Goal: Transaction & Acquisition: Download file/media

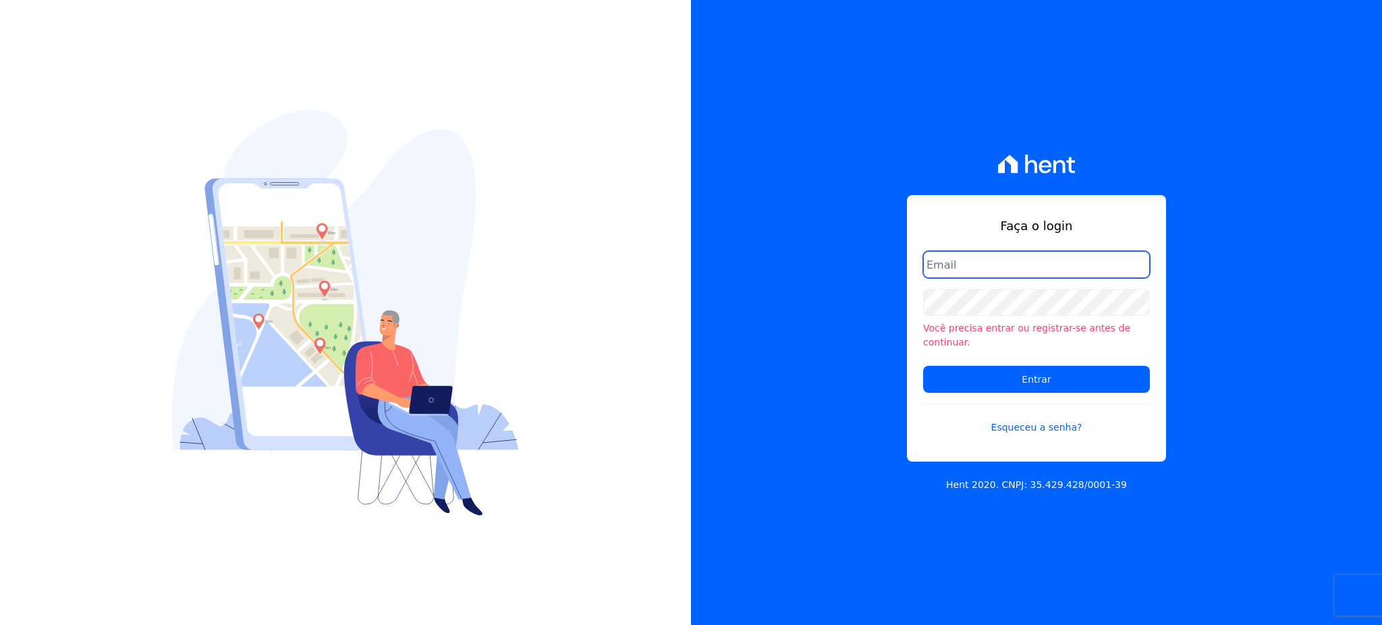
click at [983, 274] on input "email" at bounding box center [1036, 264] width 227 height 27
type input "f"
click at [983, 275] on input "email" at bounding box center [1036, 264] width 227 height 27
type input "cobranca@construtorafarias.com.br"
click at [923, 366] on input "Entrar" at bounding box center [1036, 379] width 227 height 27
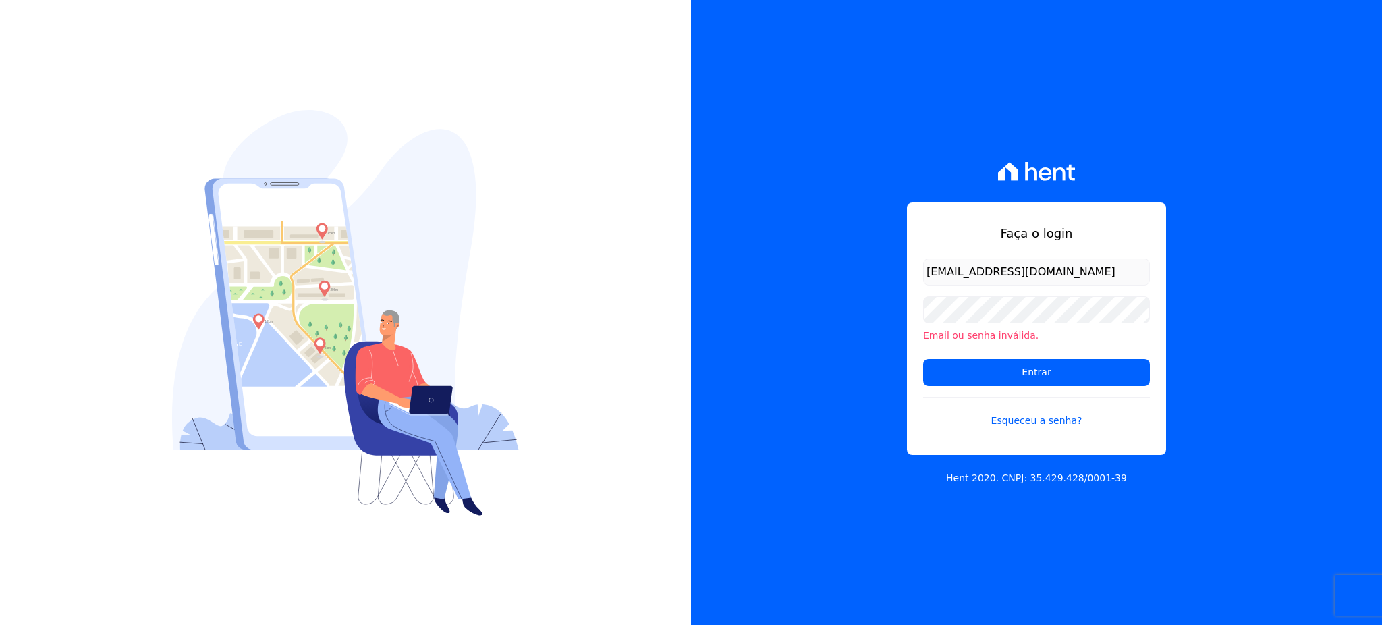
type input "[EMAIL_ADDRESS][DOMAIN_NAME]"
click at [923, 359] on input "Entrar" at bounding box center [1036, 372] width 227 height 27
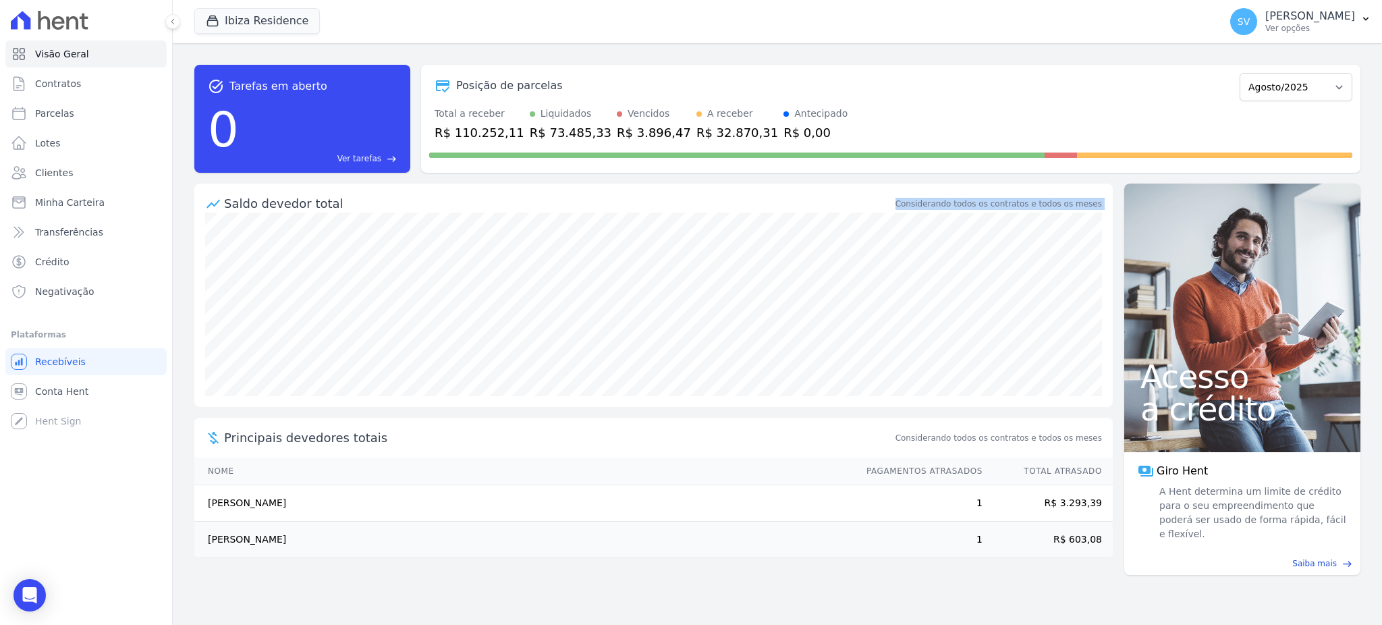
drag, startPoint x: 420, startPoint y: 209, endPoint x: 209, endPoint y: 153, distance: 218.7
click at [235, 191] on div "Saldo devedor total Considerando todos os contratos e todos os meses" at bounding box center [653, 198] width 918 height 29
click at [229, 23] on button "Ibiza Residence" at bounding box center [257, 21] width 126 height 26
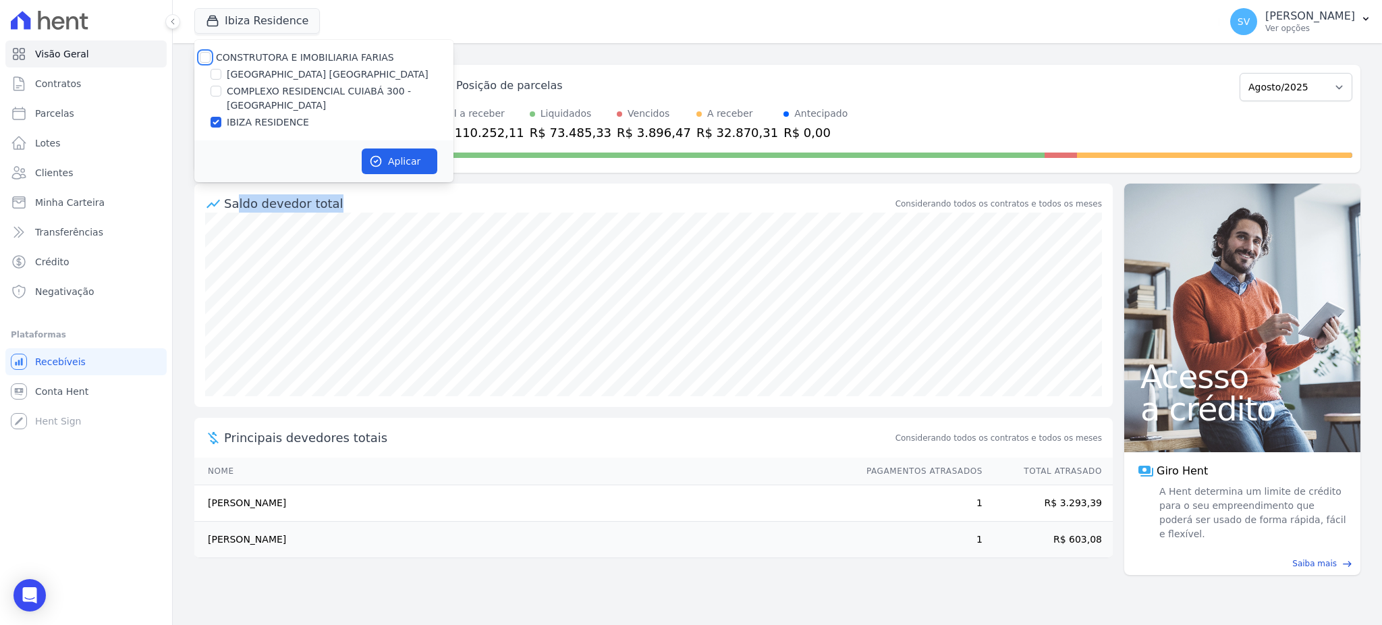
click at [202, 57] on input "CONSTRUTORA E IMOBILIARIA FARIAS" at bounding box center [205, 57] width 11 height 11
checkbox input "true"
click at [387, 160] on button "Aplicar" at bounding box center [400, 161] width 76 height 26
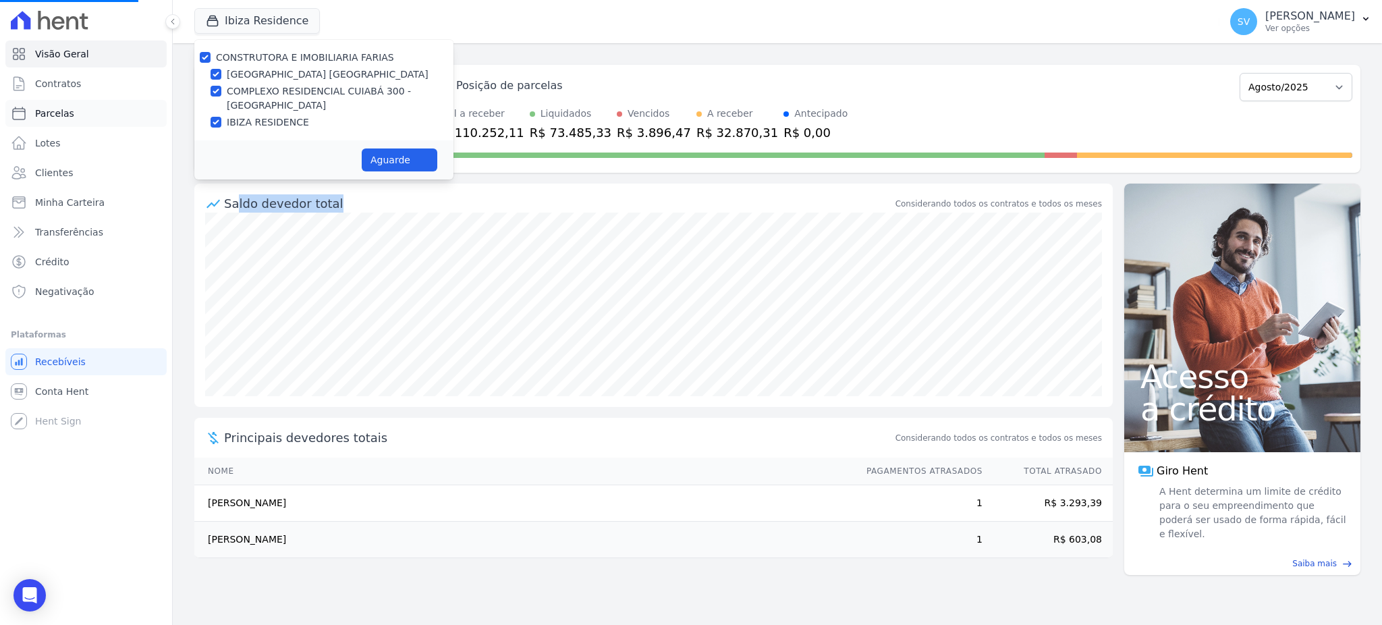
click at [59, 123] on link "Parcelas" at bounding box center [85, 113] width 161 height 27
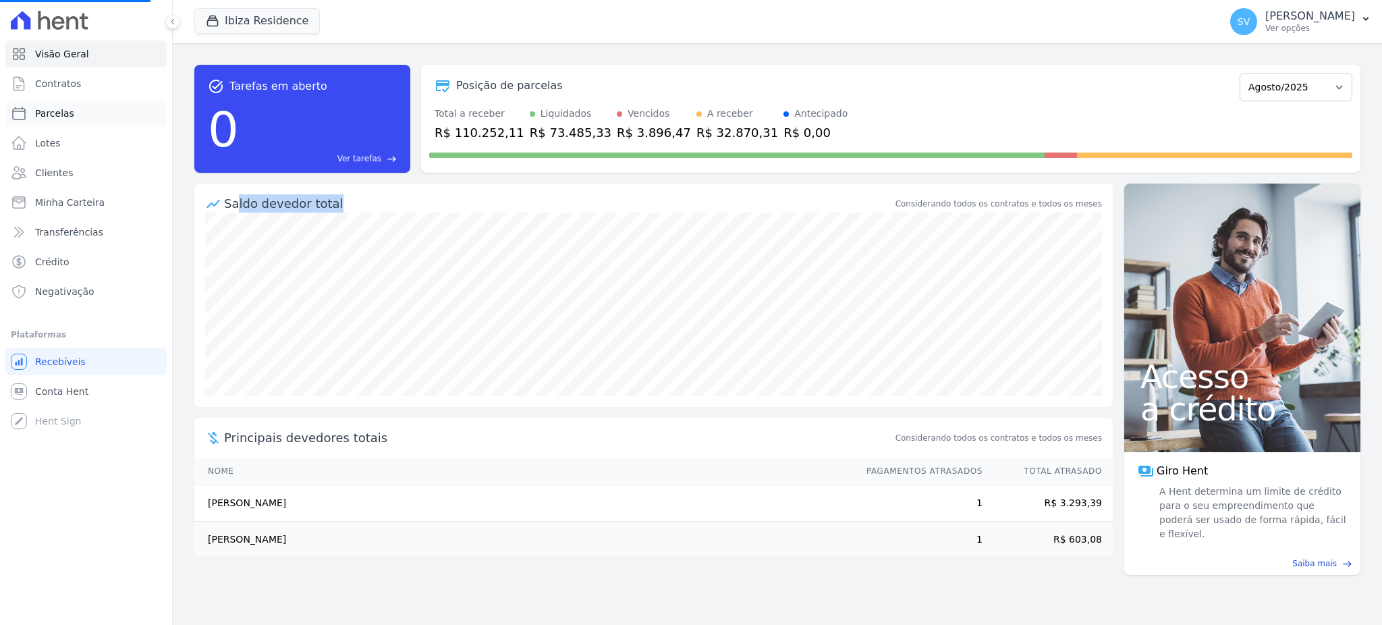
select select
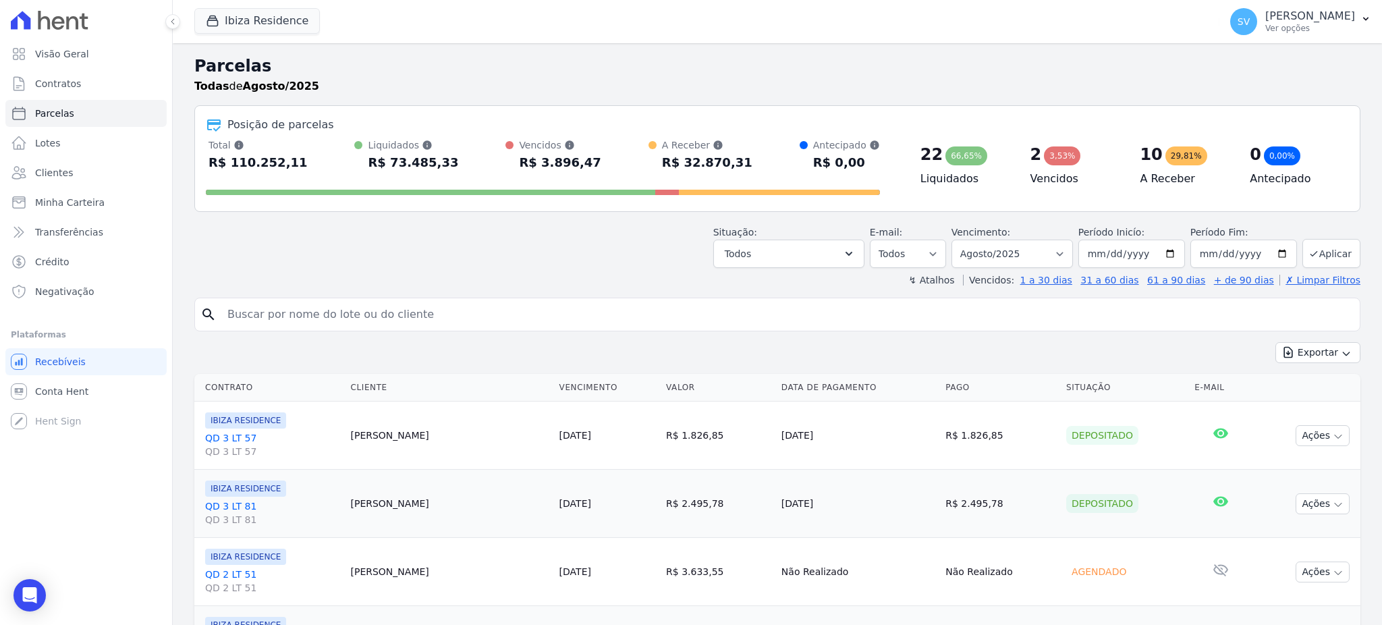
click at [328, 308] on input "search" at bounding box center [786, 314] width 1135 height 27
paste input "ESTHER LUCIA DA SILVA ASSUMPCAO DE AMORIM"
type input "ESTHER LUCIA DA SILVA ASSUMPCAO DE AMORIM"
select select
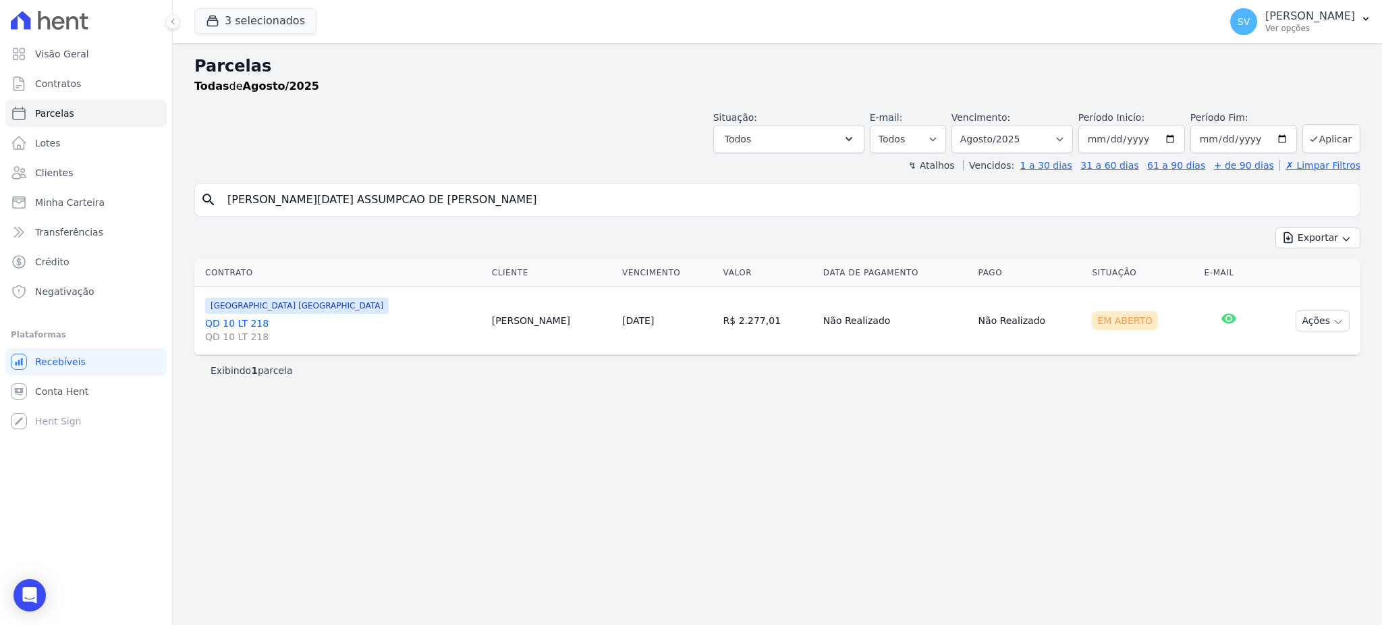
click at [786, 408] on div "Parcelas Todas de Agosto/2025 Situação: Agendado Em Aberto Pago Processando Can…" at bounding box center [777, 334] width 1209 height 582
click at [497, 194] on input "ESTHER LUCIA DA SILVA ASSUMPCAO DE AMORIM" at bounding box center [786, 199] width 1135 height 27
click at [1335, 322] on icon "button" at bounding box center [1338, 322] width 11 height 11
click at [857, 436] on div "Parcelas Todas de Agosto/2025 Situação: Agendado Em Aberto Pago Processando Can…" at bounding box center [777, 334] width 1209 height 582
click at [60, 80] on span "Contratos" at bounding box center [58, 83] width 46 height 13
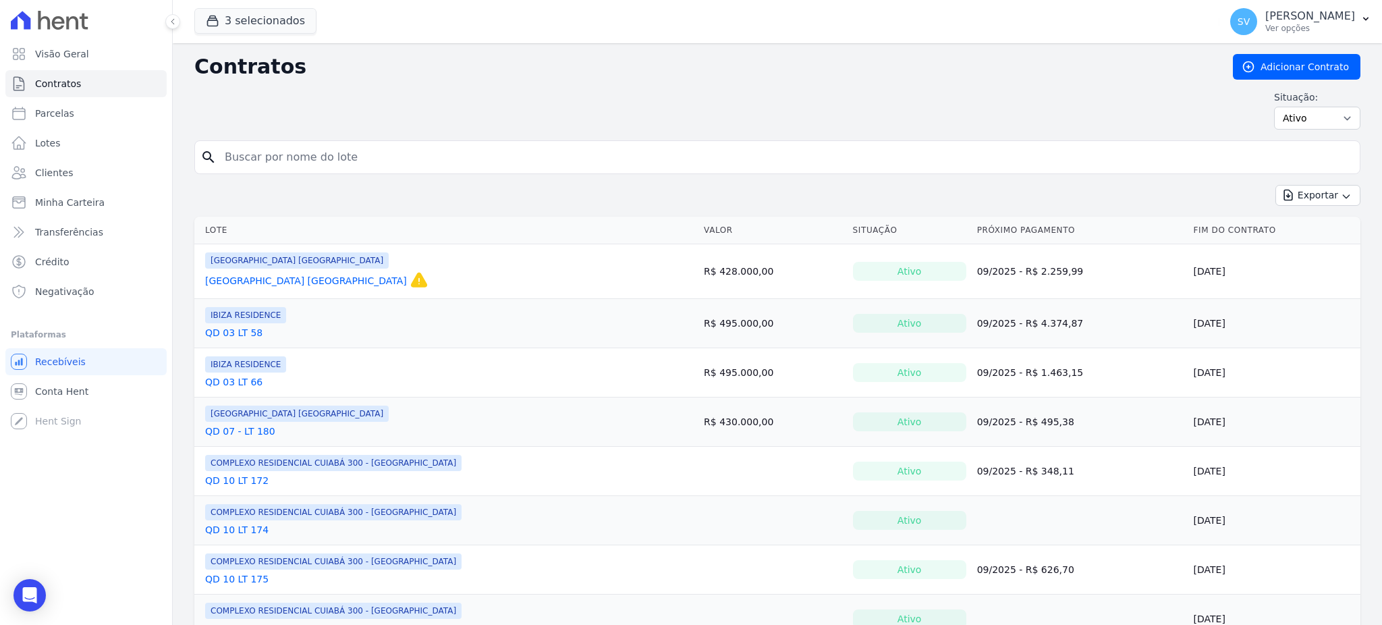
click at [432, 162] on input "search" at bounding box center [786, 157] width 1138 height 27
paste input "ESTHER LUCIA DA SILVA ASSUMPCAO DE AMORIM"
type input "ESTHER LUCIA DA SILVA ASSUMPCAO DE AMORIM"
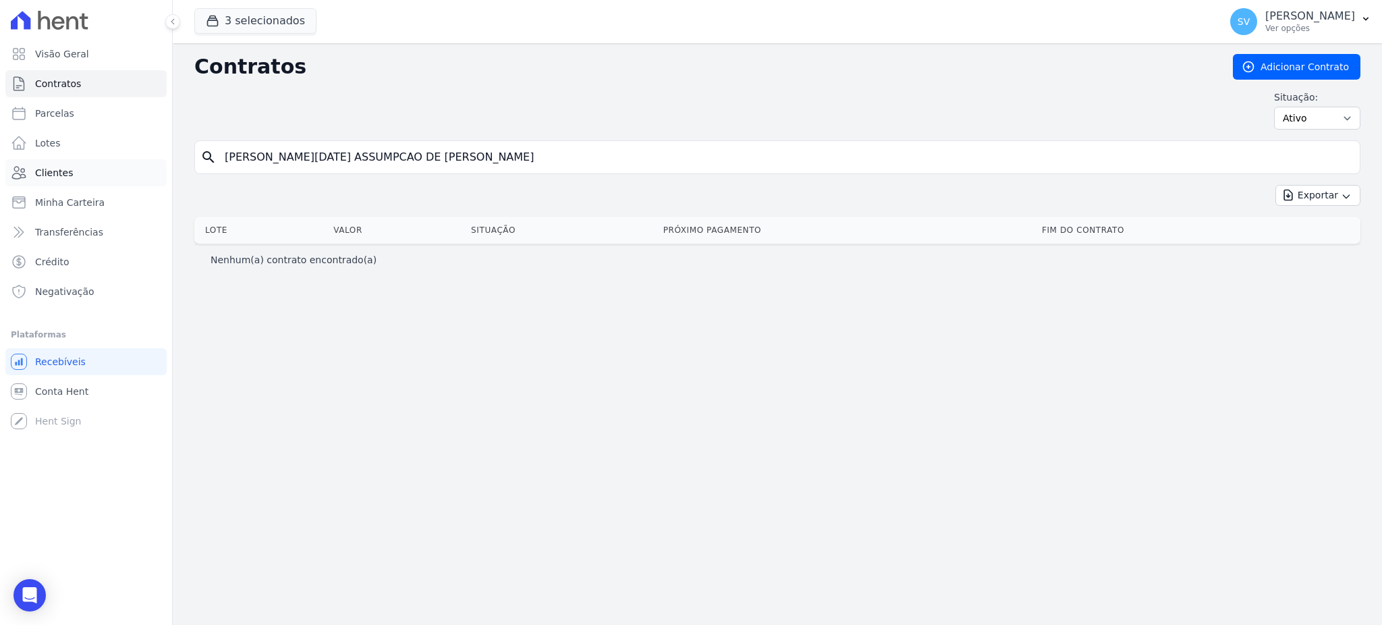
click at [58, 169] on span "Clientes" at bounding box center [54, 172] width 38 height 13
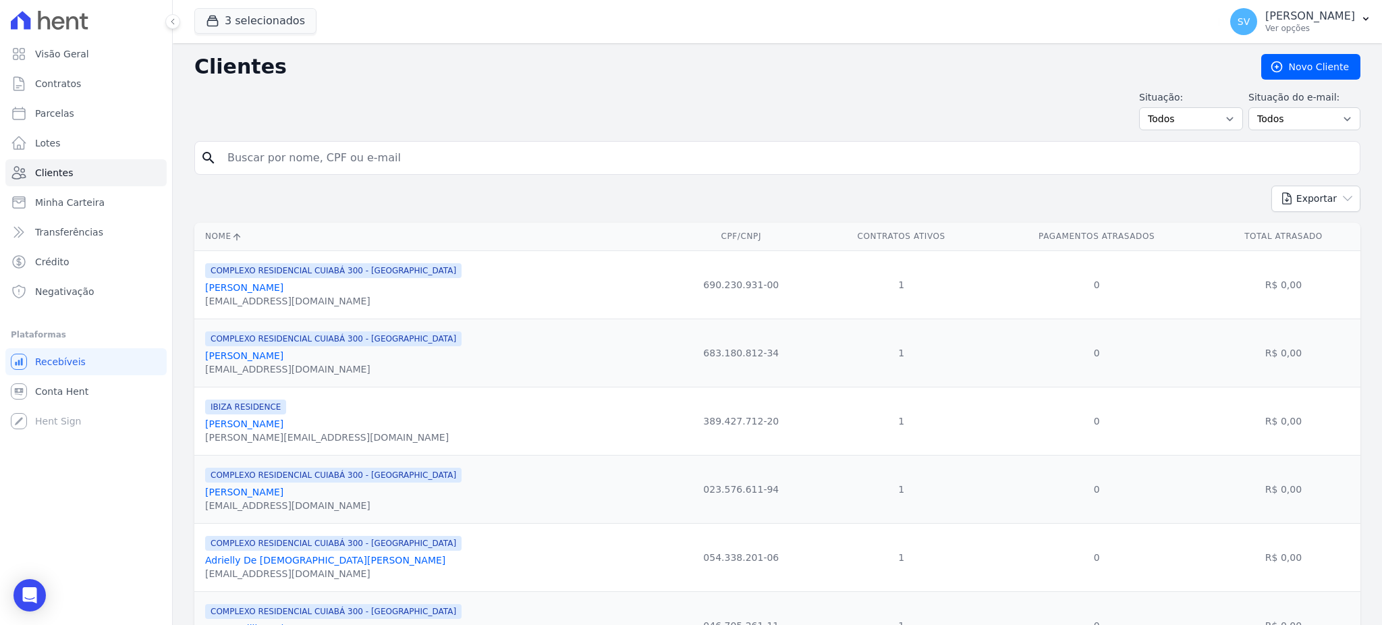
click at [422, 160] on input "search" at bounding box center [786, 157] width 1135 height 27
paste input "ESTHER LUCIA DA SILVA ASSUMPCAO DE AMORIM"
type input "ESTHER LUCIA DA SILVA ASSUMPCAO DE AMORIM"
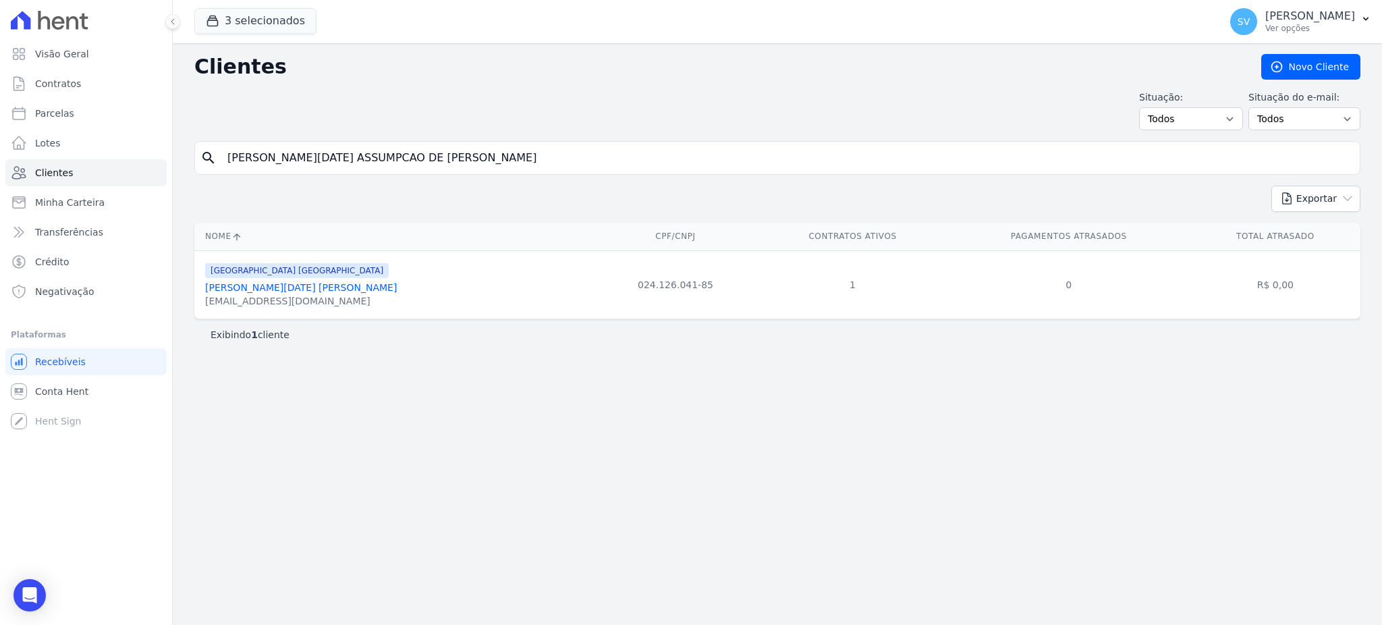
click at [294, 293] on link "Esther Lucia Da Silva Assumpcao De Amorim" at bounding box center [301, 287] width 192 height 11
click at [241, 298] on div "joelviolonista@gmail.com" at bounding box center [301, 300] width 192 height 13
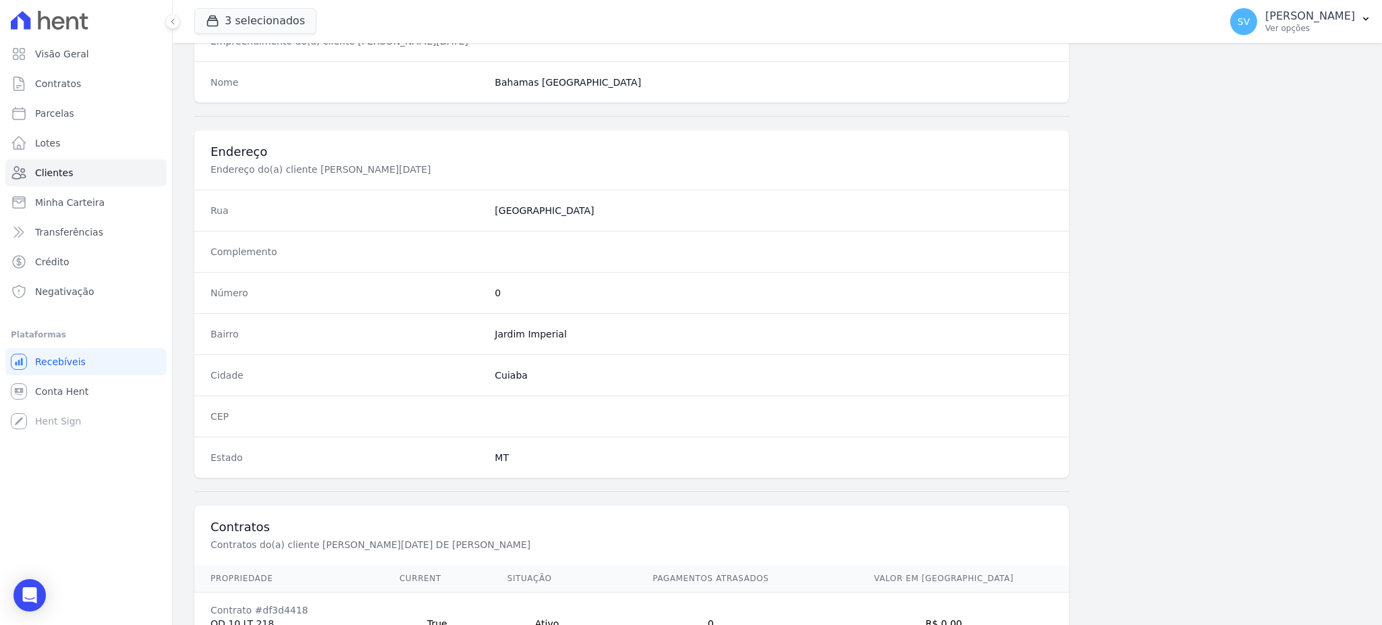
scroll to position [638, 0]
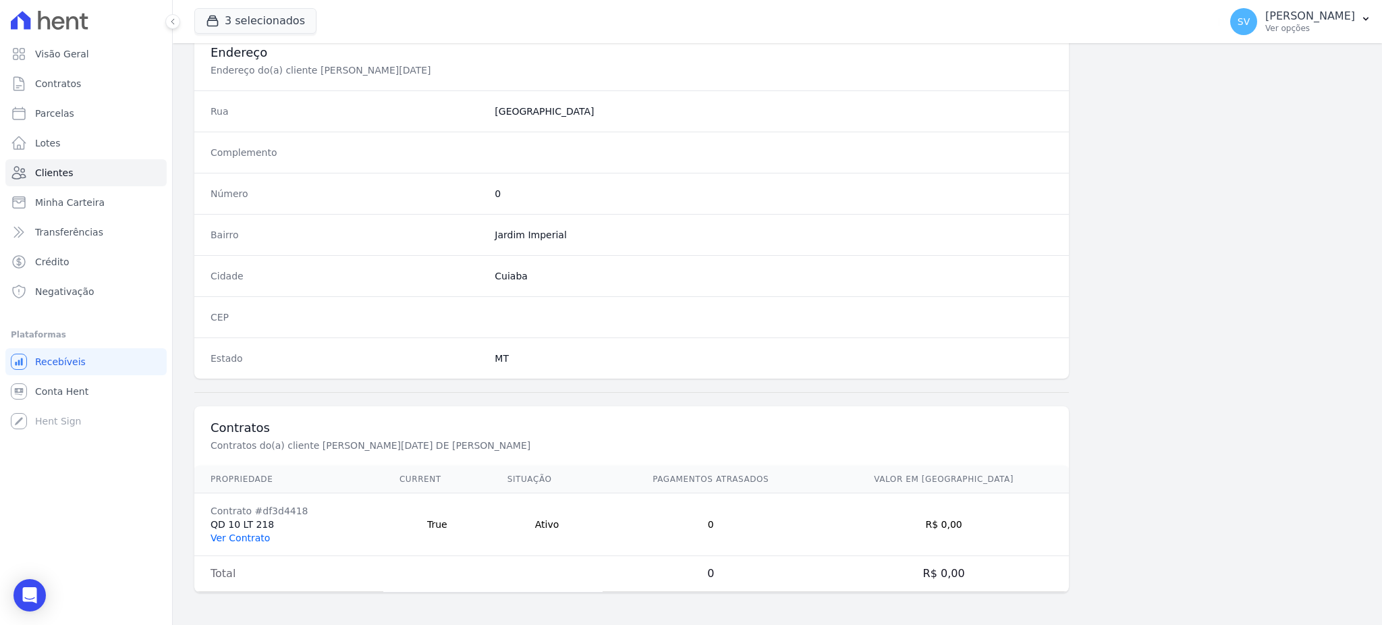
click at [242, 533] on link "Ver Contrato" at bounding box center [240, 537] width 59 height 11
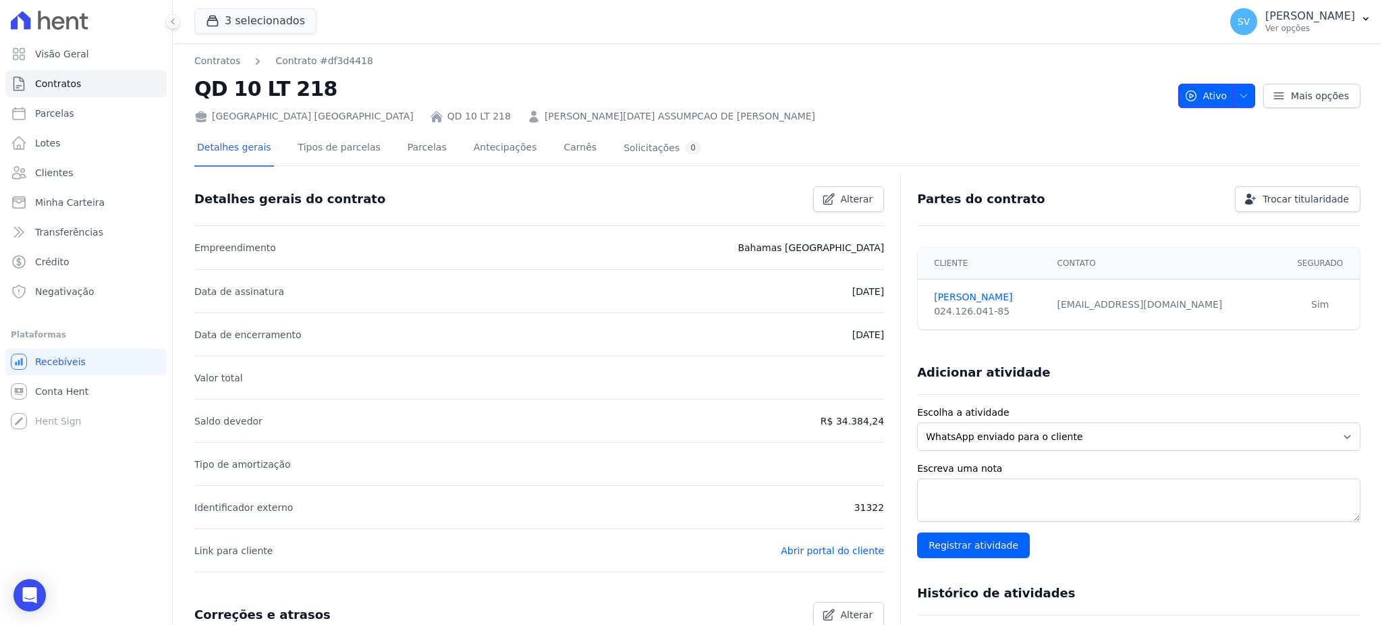
click at [1238, 93] on icon "button" at bounding box center [1243, 95] width 11 height 11
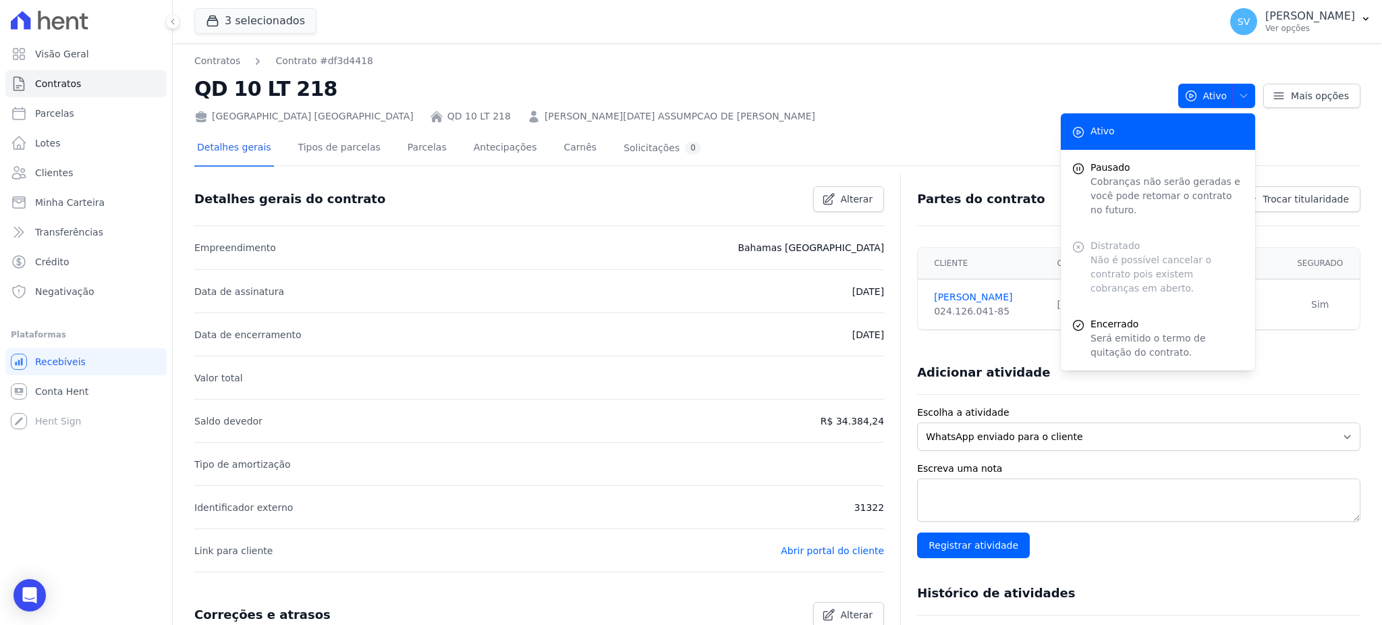
click at [657, 319] on li "Data de encerramento 28/09/2026" at bounding box center [539, 333] width 690 height 43
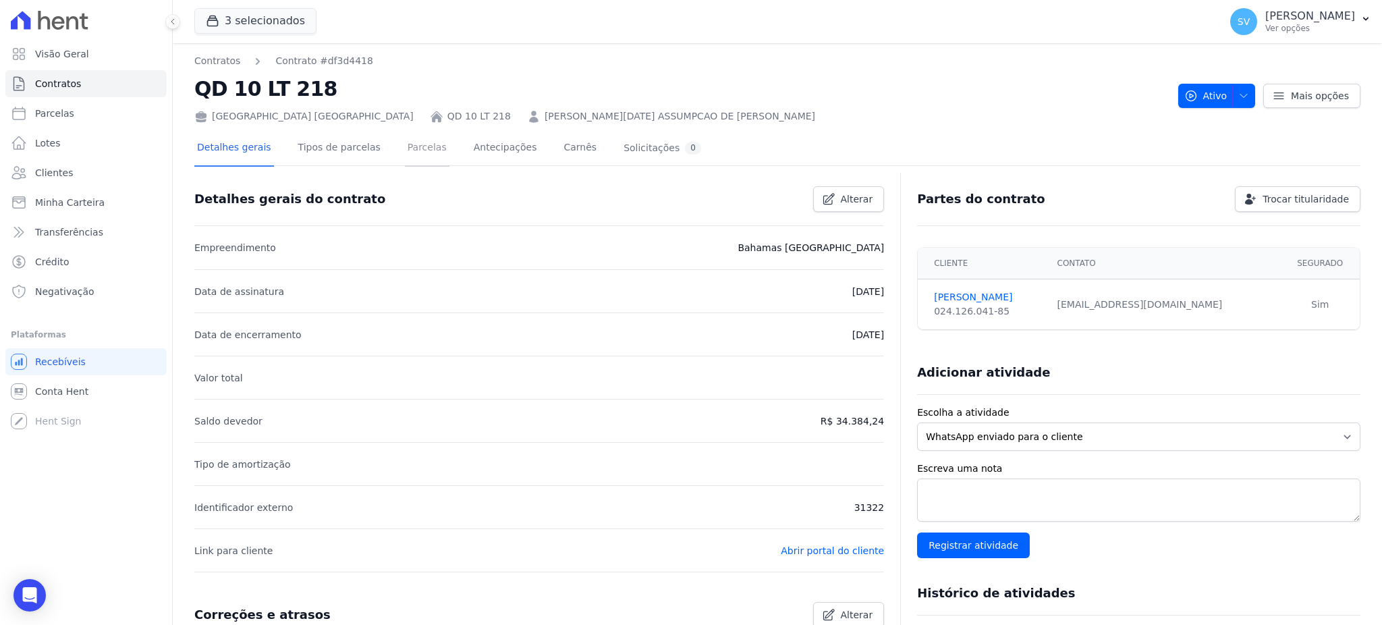
click at [405, 141] on link "Parcelas" at bounding box center [427, 149] width 45 height 36
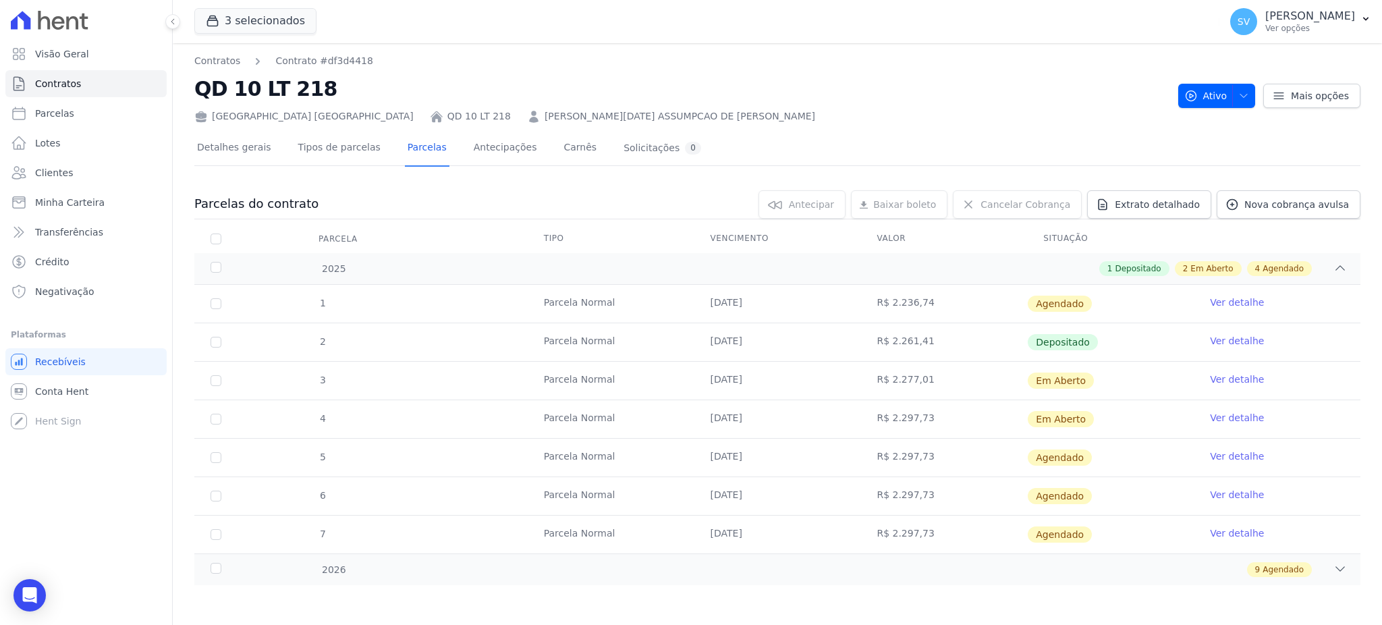
click at [1238, 381] on link "Ver detalhe" at bounding box center [1237, 379] width 54 height 13
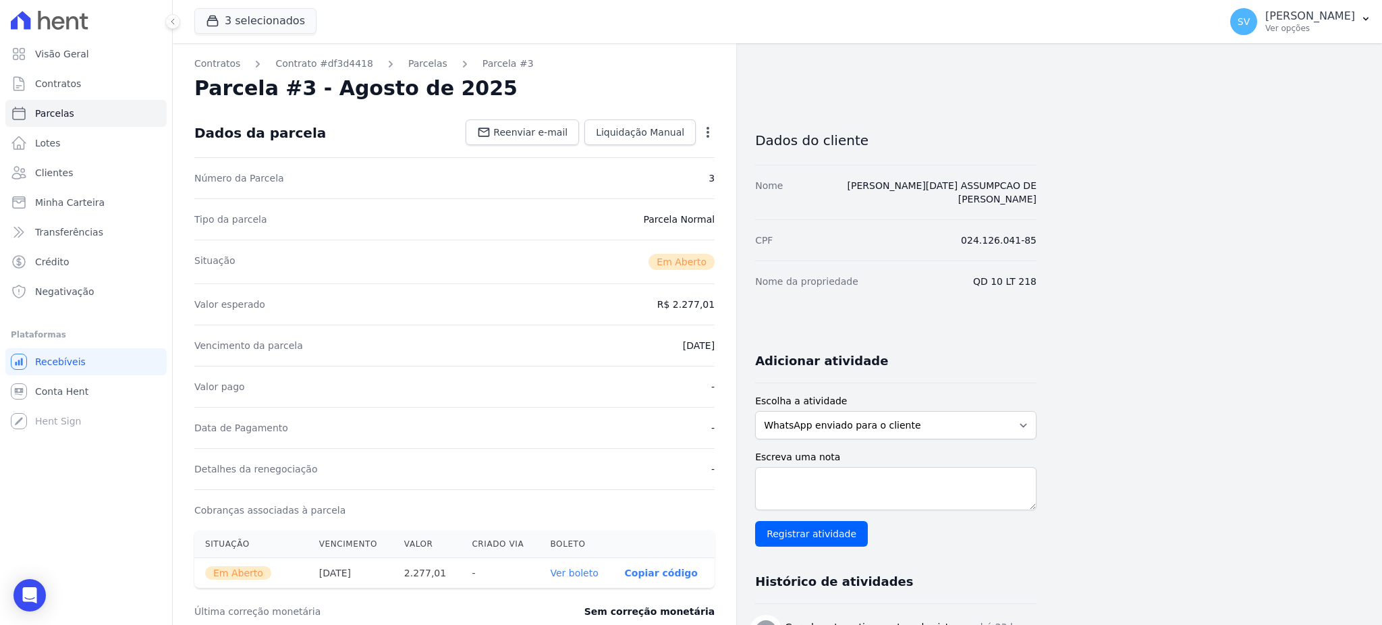
click at [707, 129] on icon "button" at bounding box center [707, 132] width 13 height 13
click at [632, 173] on link "Cancelar Cobrança" at bounding box center [649, 175] width 119 height 24
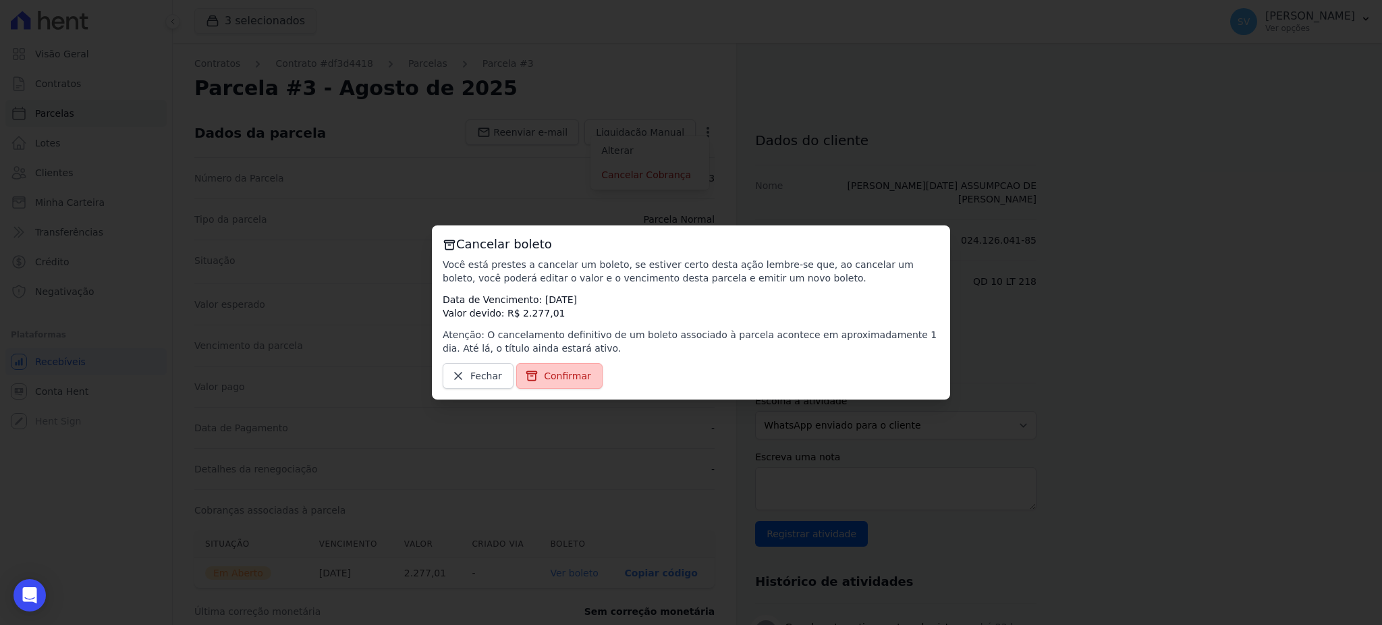
click at [558, 381] on span "Confirmar" at bounding box center [567, 375] width 47 height 13
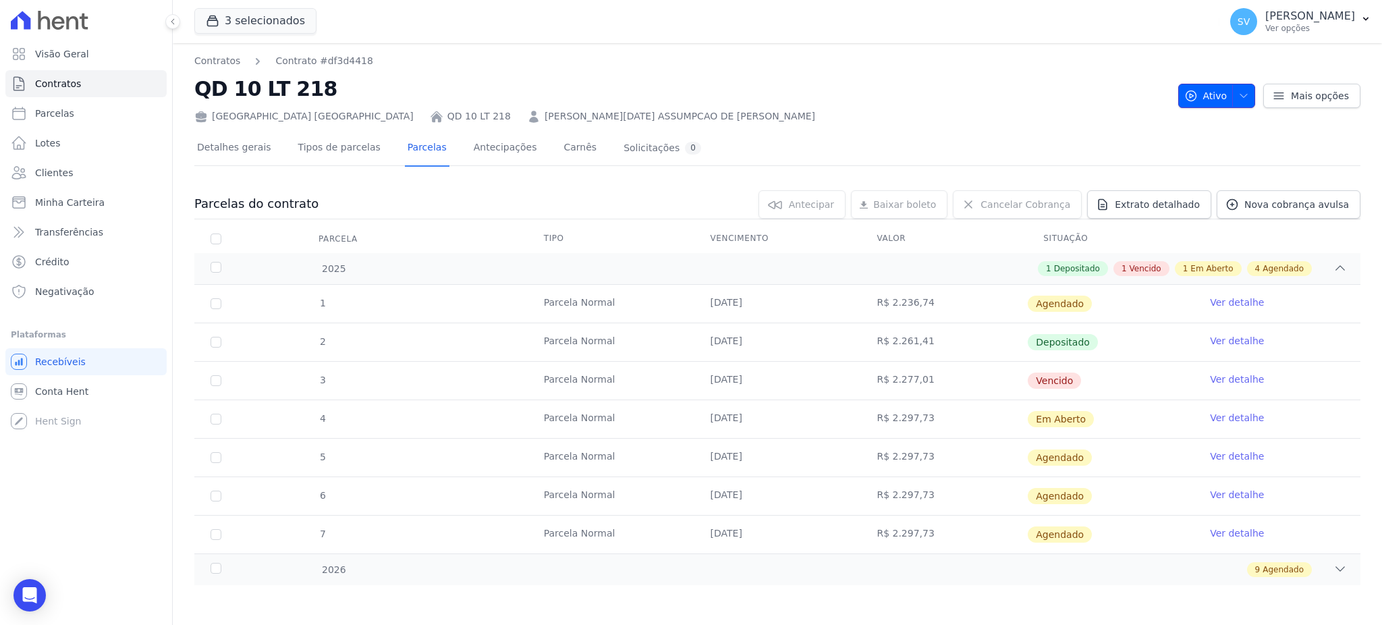
click at [1247, 92] on icon "button" at bounding box center [1243, 95] width 11 height 11
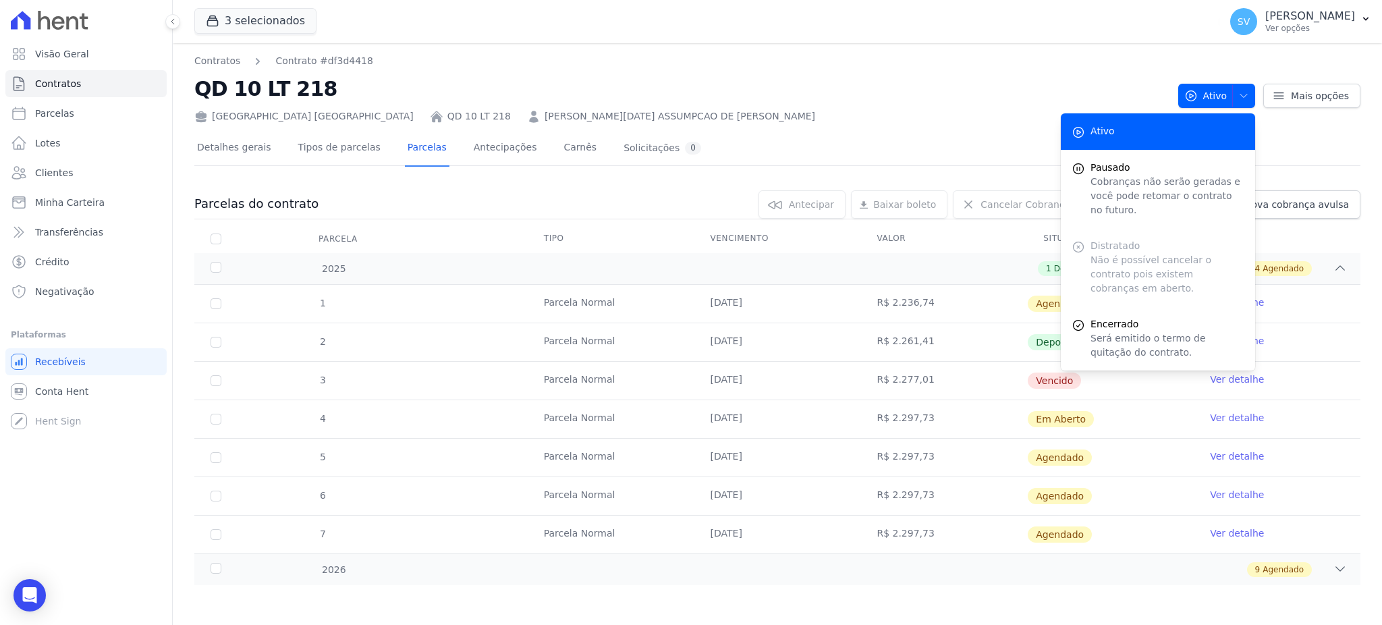
click at [831, 94] on h2 "QD 10 LT 218" at bounding box center [680, 89] width 973 height 30
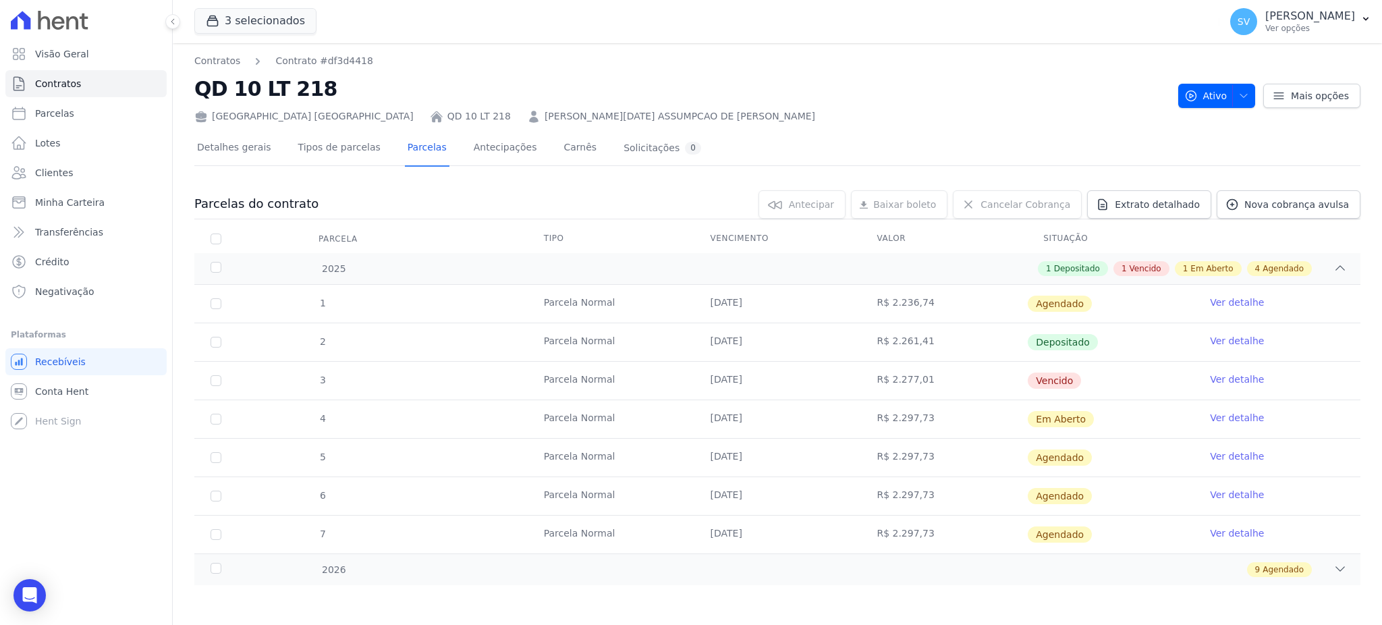
click at [1226, 377] on link "Ver detalhe" at bounding box center [1237, 379] width 54 height 13
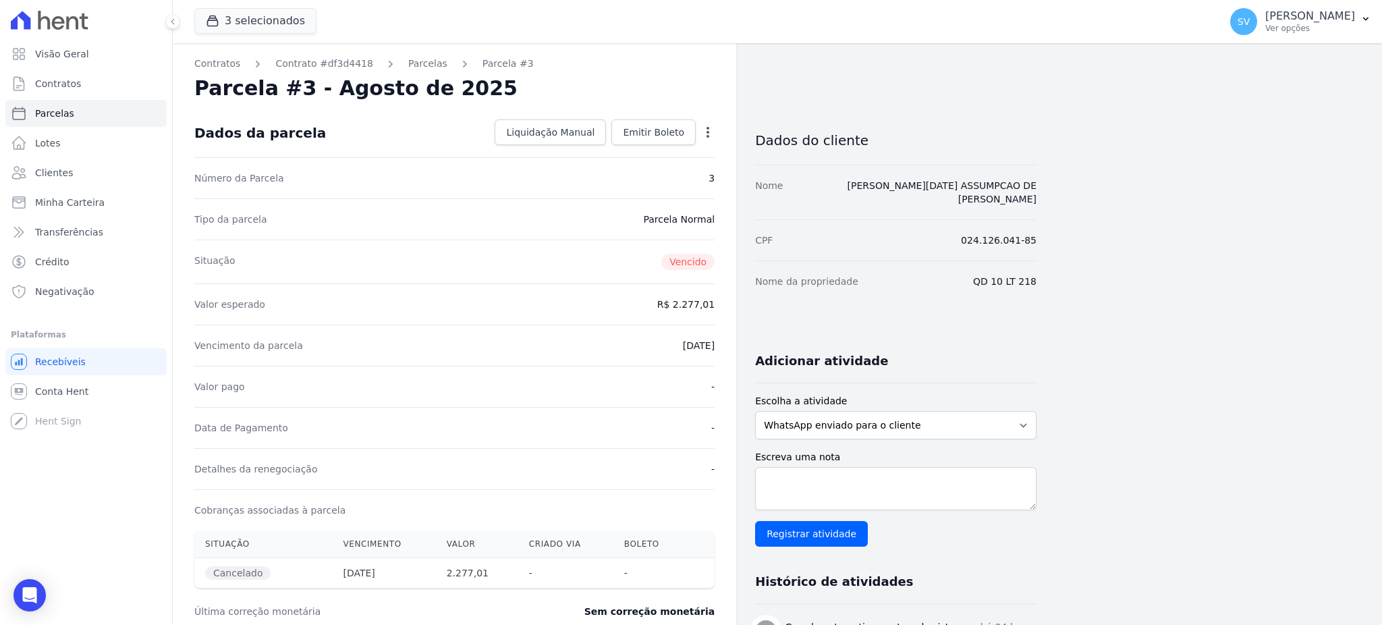
click at [711, 130] on icon "button" at bounding box center [707, 132] width 13 height 13
click at [529, 247] on div "Situação Vencido" at bounding box center [454, 262] width 520 height 44
click at [703, 136] on icon "button" at bounding box center [707, 132] width 13 height 13
click at [642, 154] on link "Alterar" at bounding box center [649, 150] width 119 height 24
click at [632, 344] on input "2025-08-28" at bounding box center [661, 344] width 107 height 28
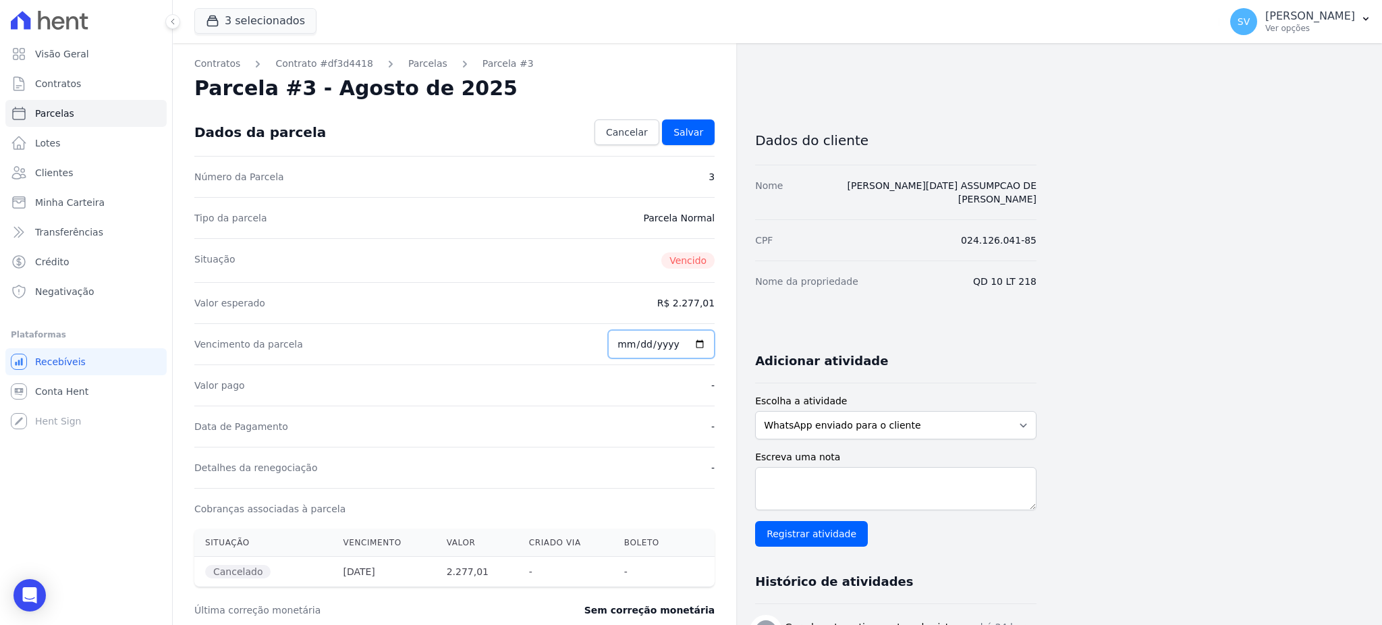
click at [628, 349] on input "2025-08-27" at bounding box center [661, 344] width 107 height 28
click at [634, 339] on input "2025-08-02" at bounding box center [661, 344] width 107 height 28
click at [634, 344] on input "2025-08-02" at bounding box center [661, 344] width 107 height 28
type input "2025-08-29"
click at [642, 282] on div "Valor esperado R$ 2.277,01" at bounding box center [454, 302] width 520 height 41
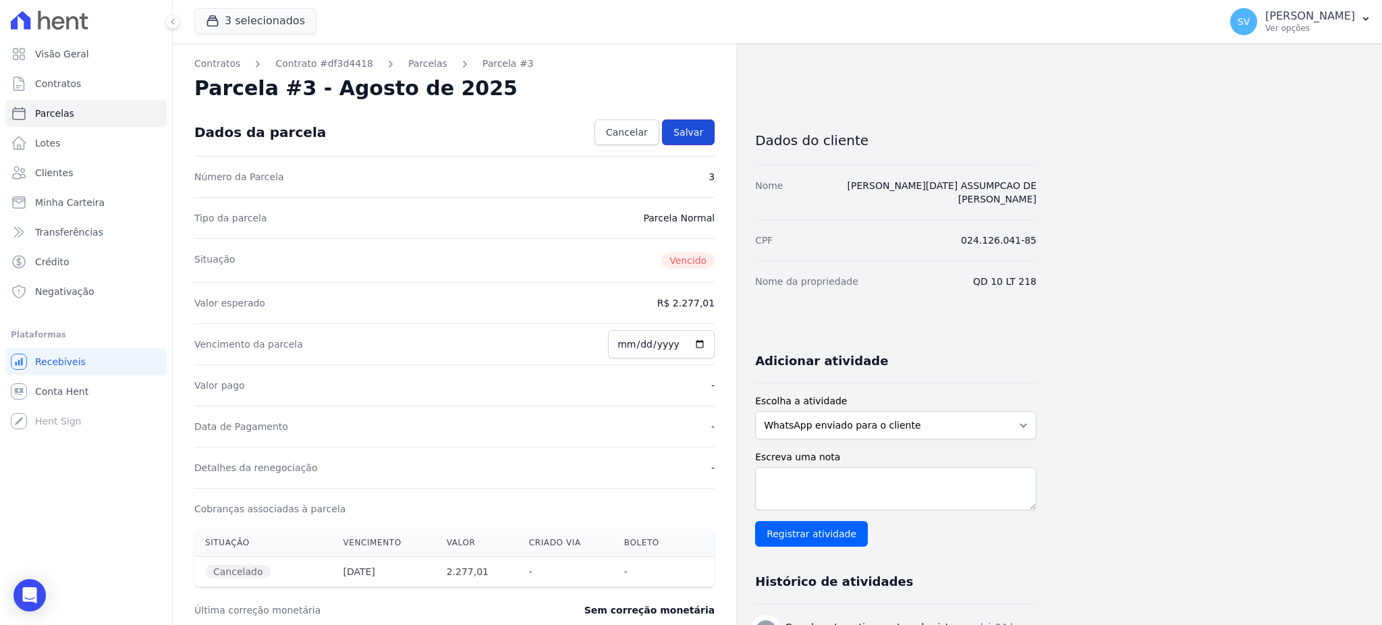
click at [692, 136] on span "Salvar" at bounding box center [688, 132] width 30 height 13
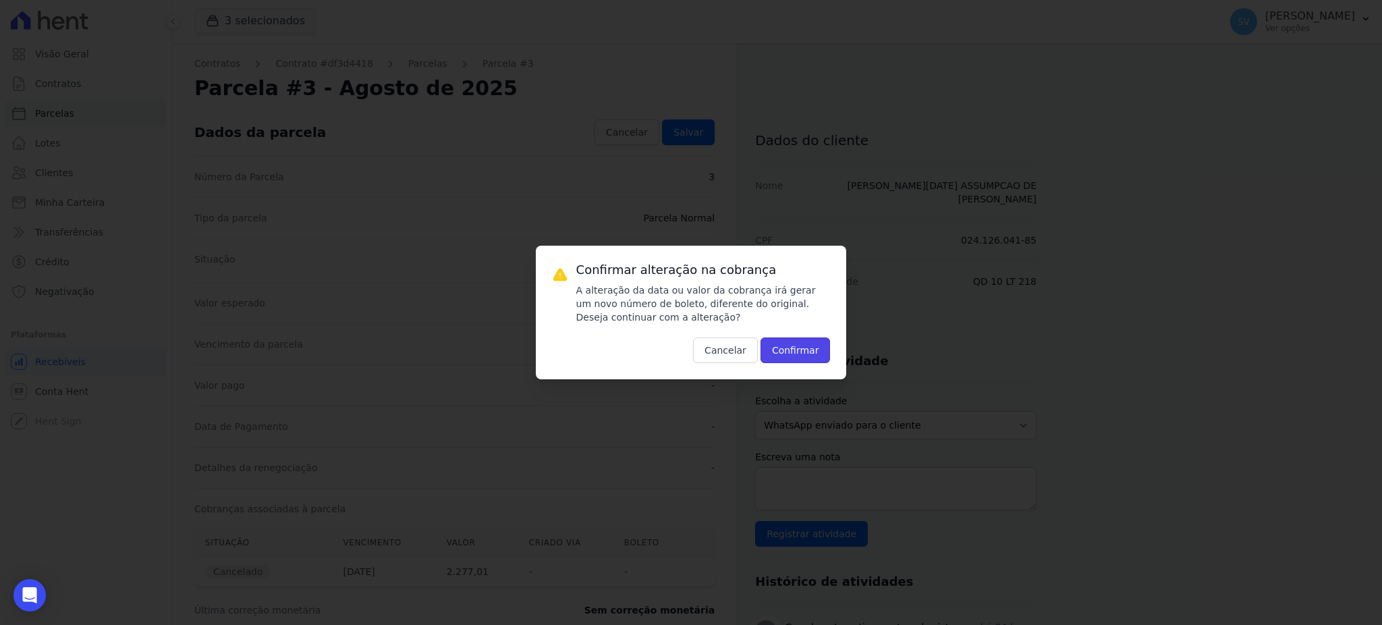
click at [786, 346] on button "Confirmar" at bounding box center [796, 350] width 70 height 26
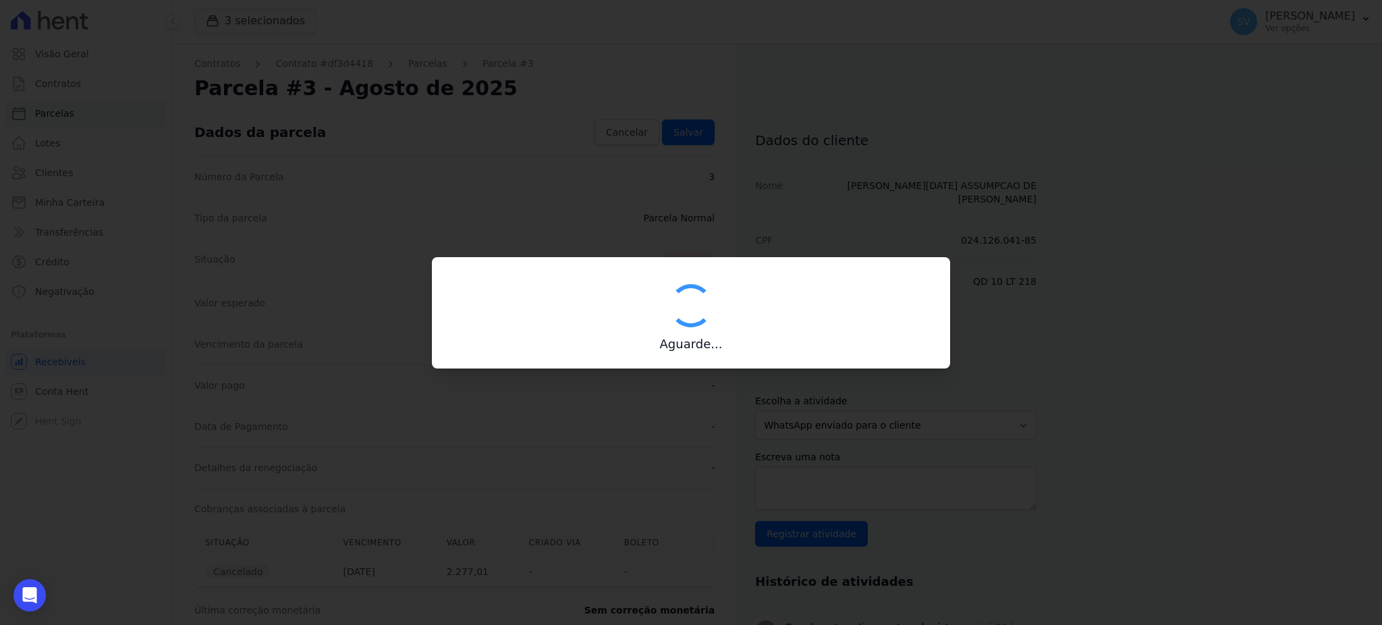
type input "00190000090335103300000641716170111870000227701"
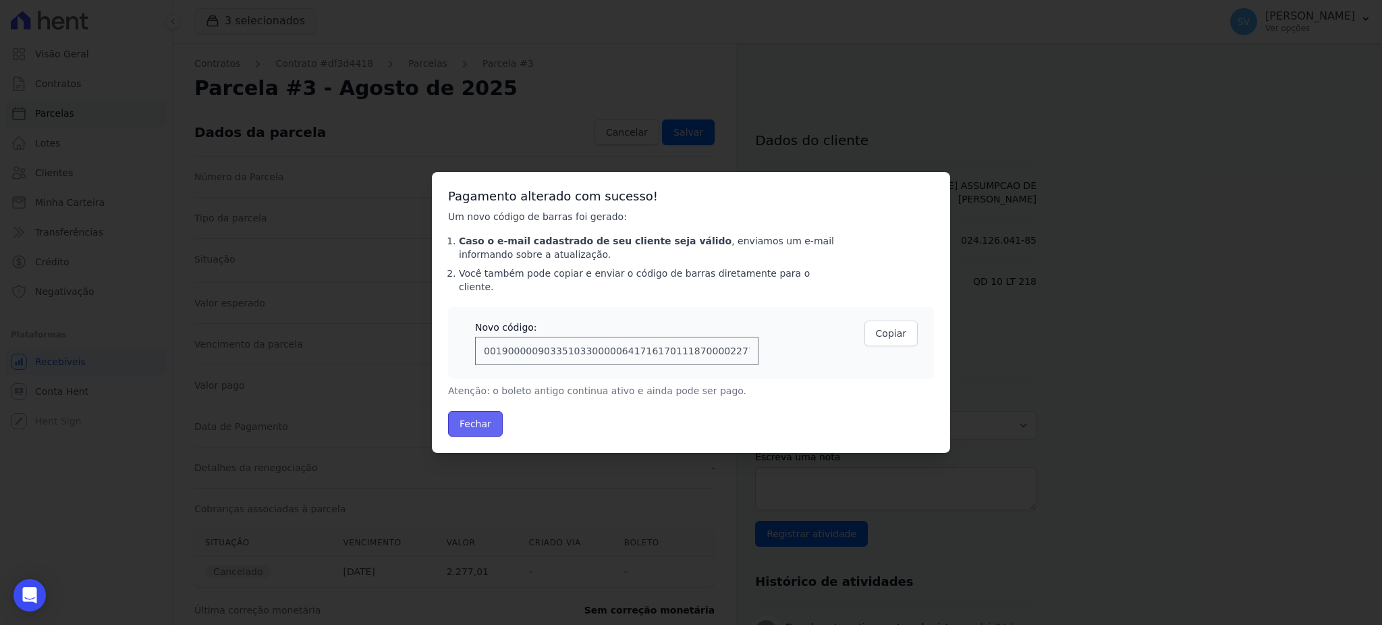
click at [466, 414] on button "Fechar" at bounding box center [475, 424] width 55 height 26
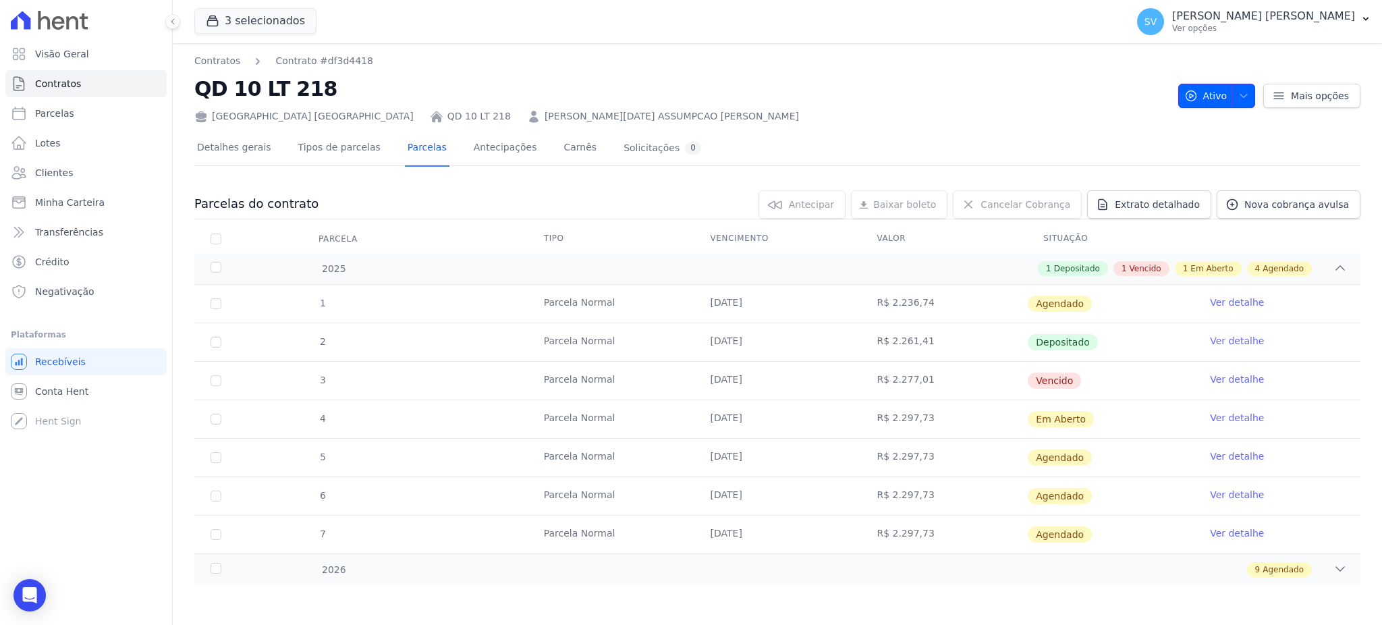
click at [1239, 93] on span "button" at bounding box center [1240, 96] width 17 height 22
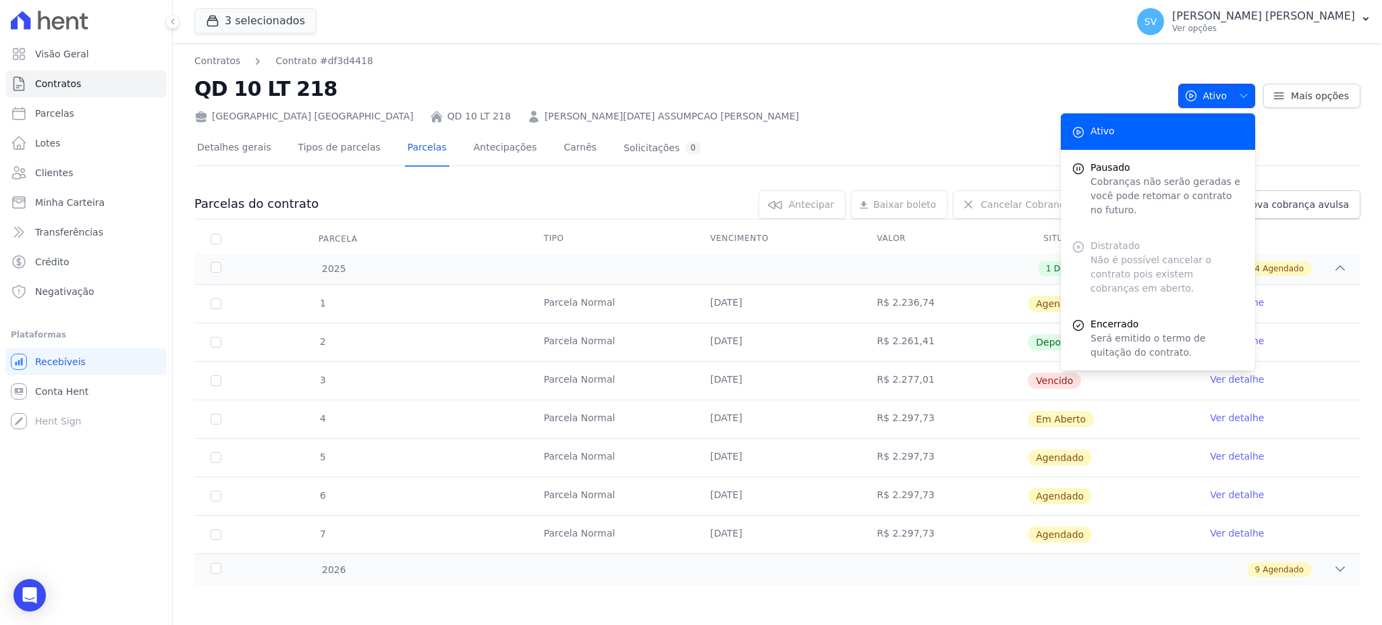
click at [1240, 95] on span "button" at bounding box center [1240, 96] width 17 height 22
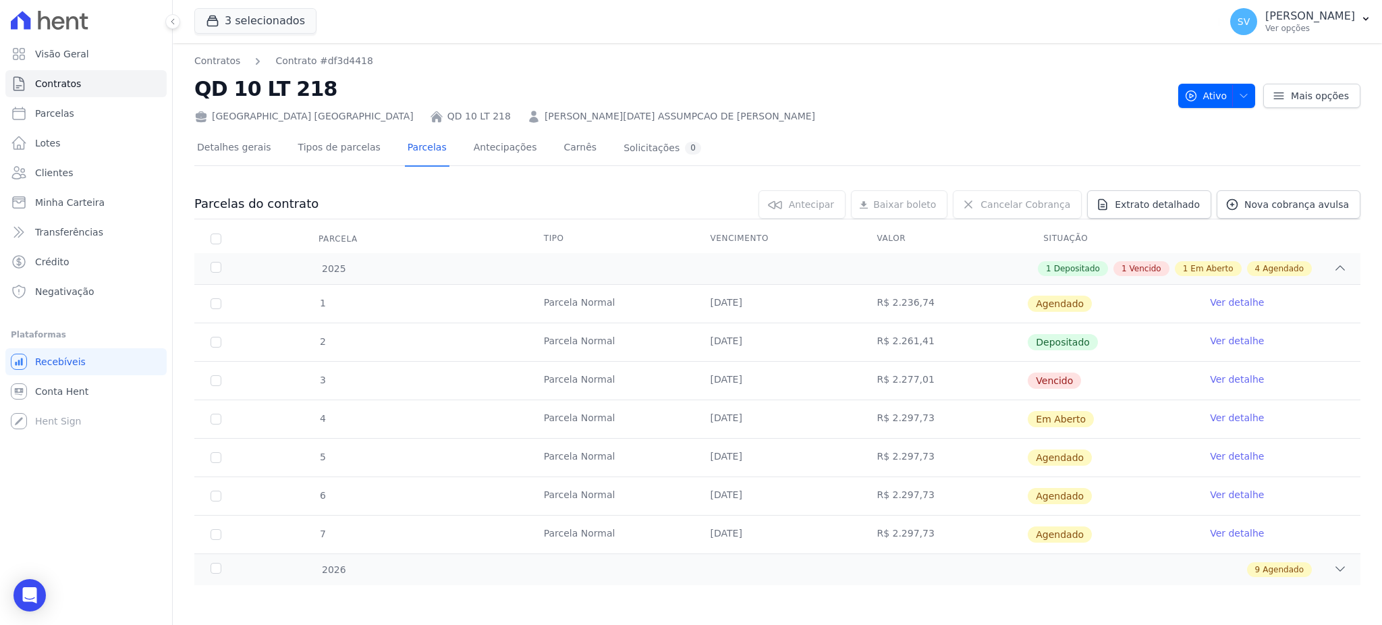
drag, startPoint x: 674, startPoint y: 122, endPoint x: 771, endPoint y: 116, distance: 97.4
click at [678, 123] on div "Contratos Contrato #df3d4418 QD 10 LT 218 [GEOGRAPHIC_DATA] QD 10 LT 218 [PERSO…" at bounding box center [777, 334] width 1209 height 582
click at [55, 162] on link "Clientes" at bounding box center [85, 172] width 161 height 27
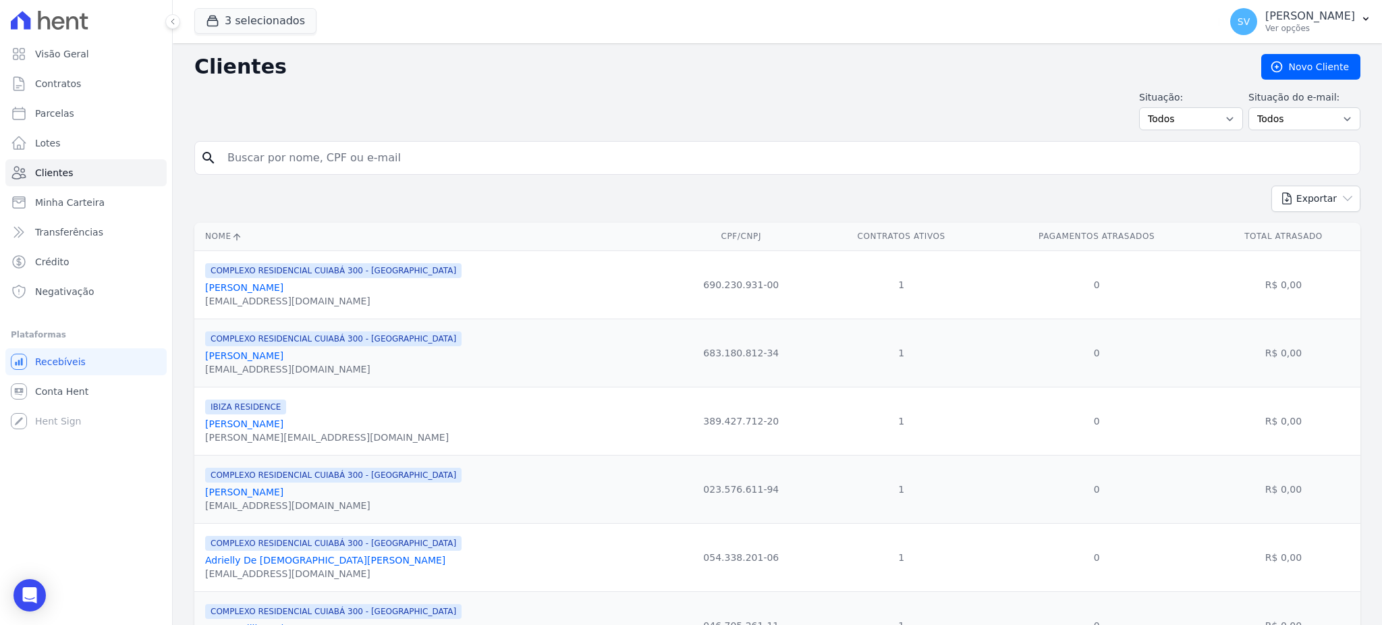
click at [382, 158] on input "search" at bounding box center [786, 157] width 1135 height 27
paste input "[PERSON_NAME]"
type input "[PERSON_NAME]"
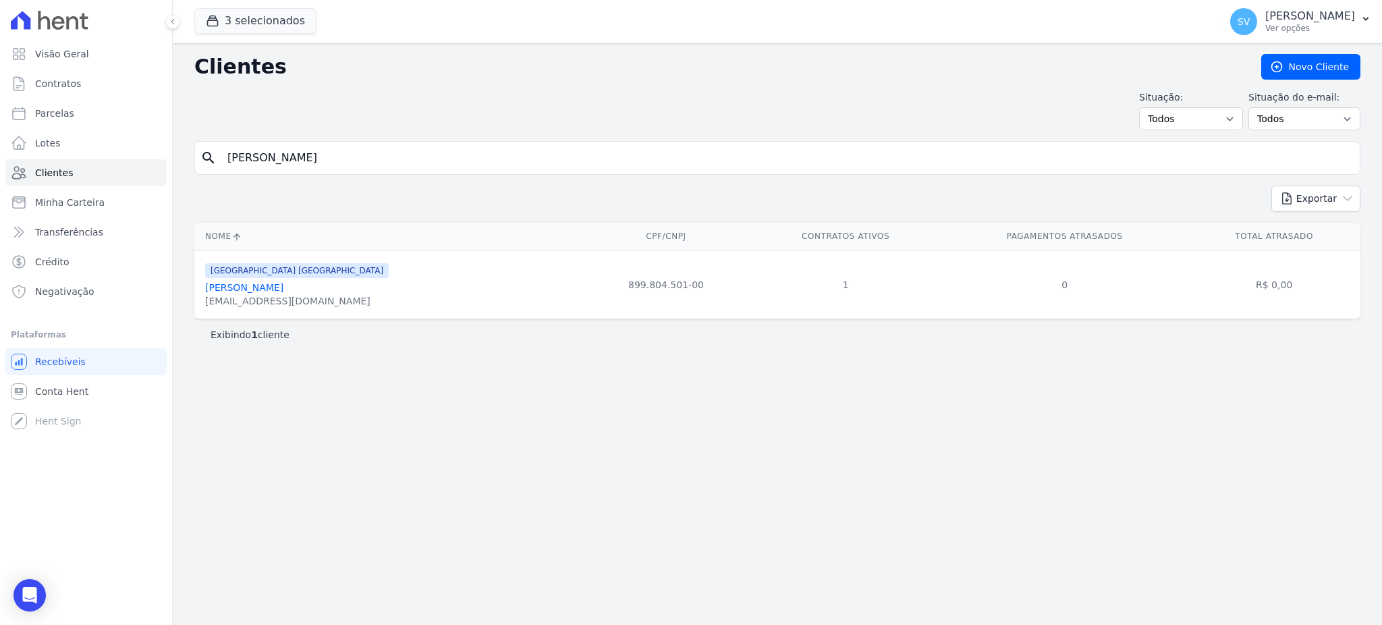
click at [282, 297] on div "[EMAIL_ADDRESS][DOMAIN_NAME]" at bounding box center [297, 300] width 184 height 13
click at [283, 285] on link "[PERSON_NAME]" at bounding box center [244, 287] width 78 height 11
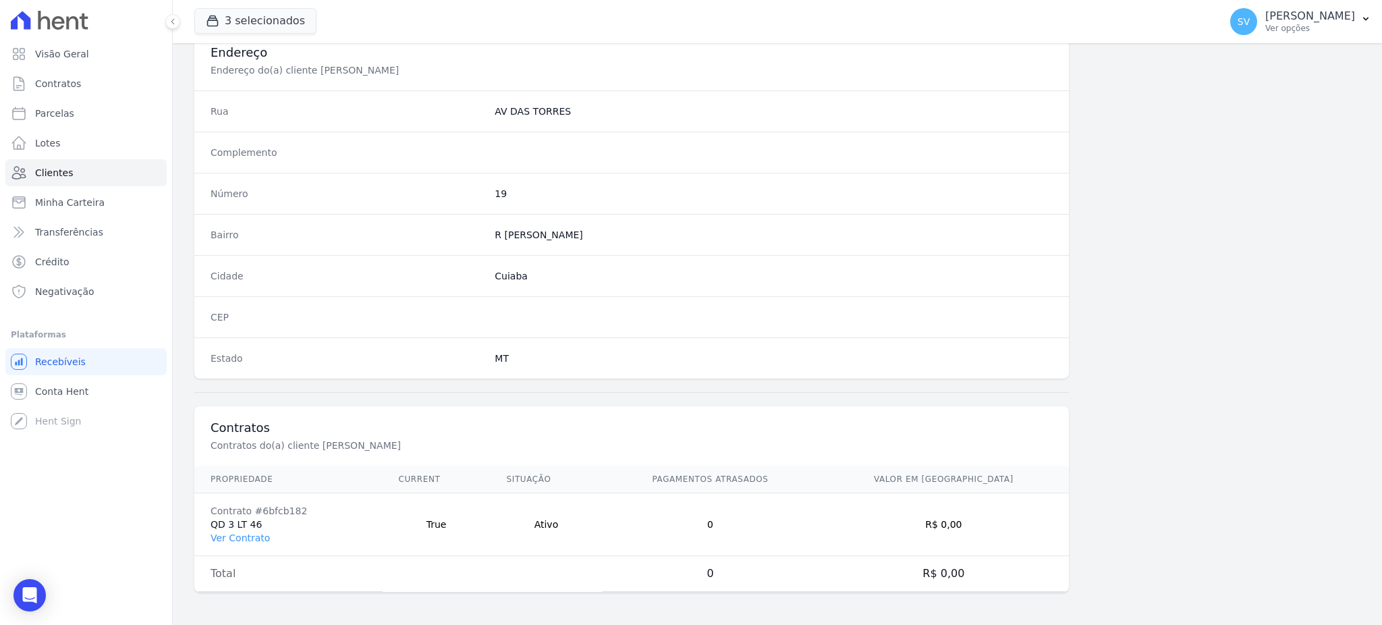
scroll to position [638, 0]
click at [246, 537] on link "Ver Contrato" at bounding box center [240, 537] width 59 height 11
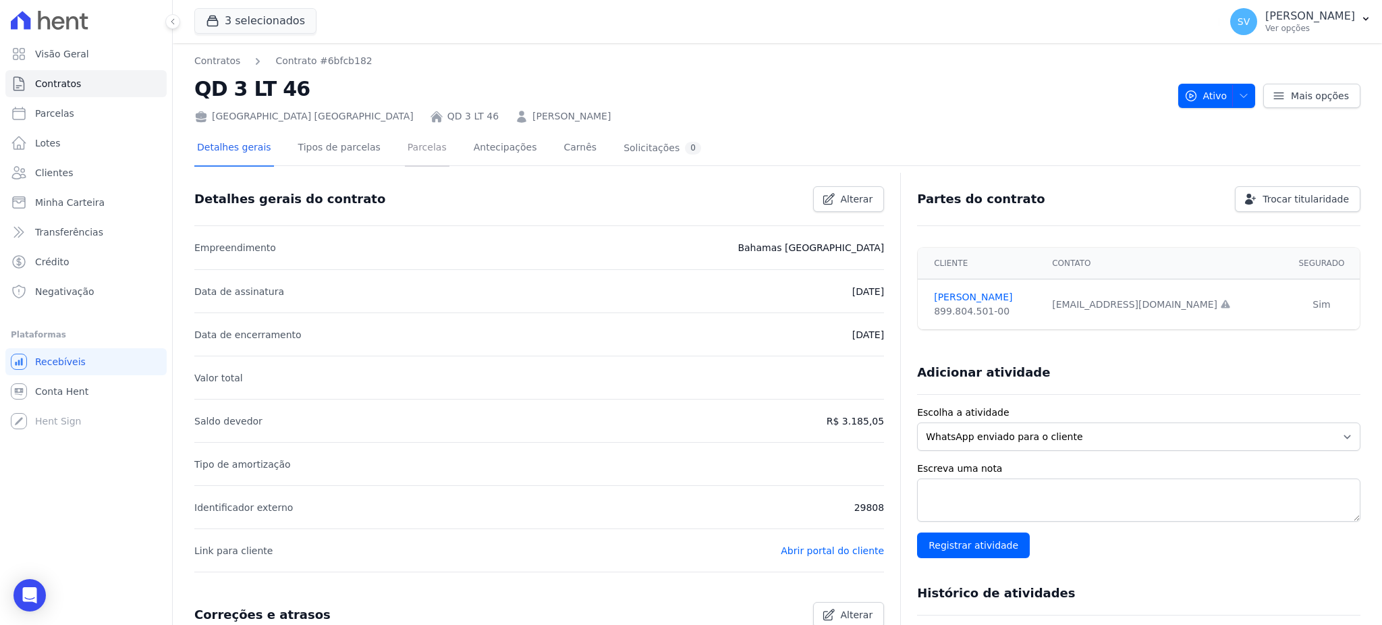
click at [405, 146] on link "Parcelas" at bounding box center [427, 149] width 45 height 36
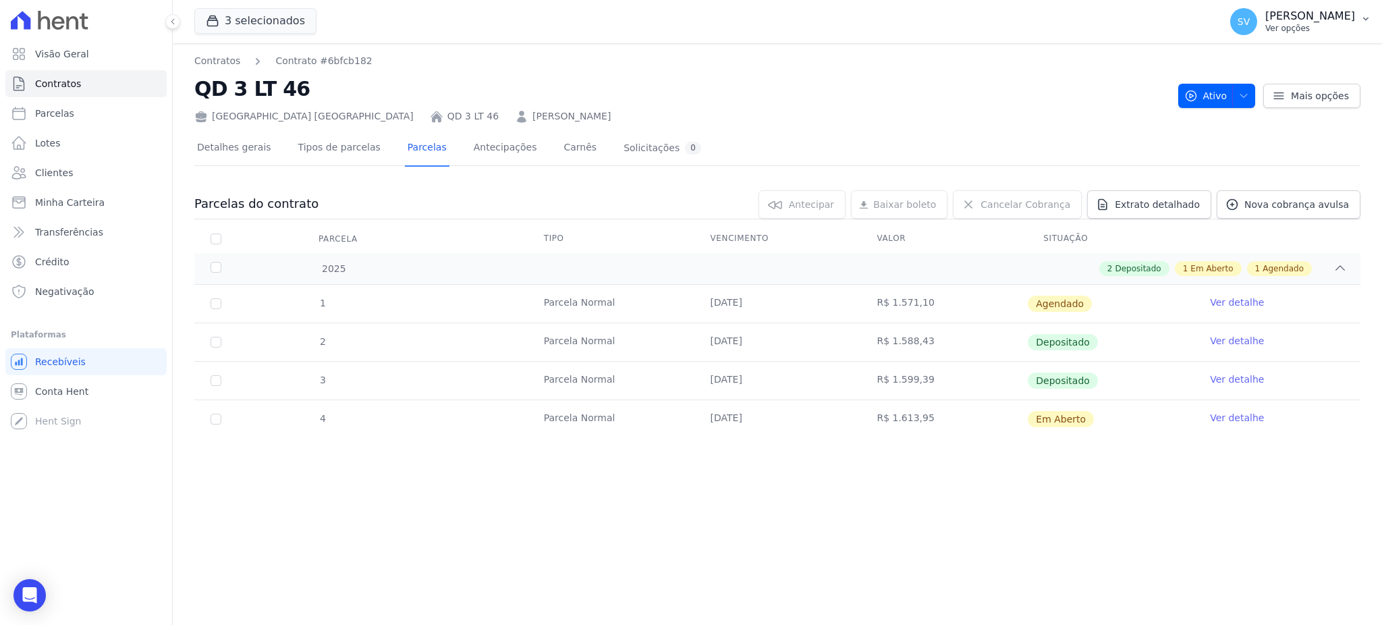
click at [1265, 10] on p "[PERSON_NAME]" at bounding box center [1310, 15] width 90 height 13
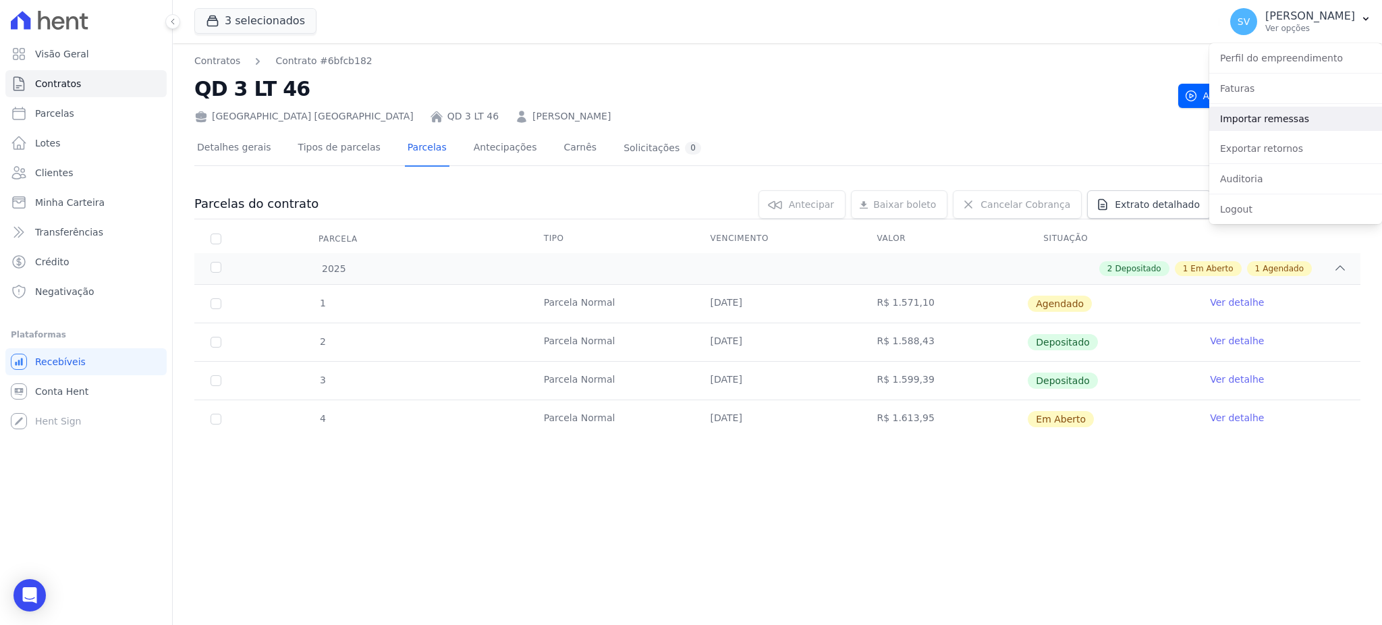
click at [1257, 123] on link "Importar remessas" at bounding box center [1295, 119] width 173 height 24
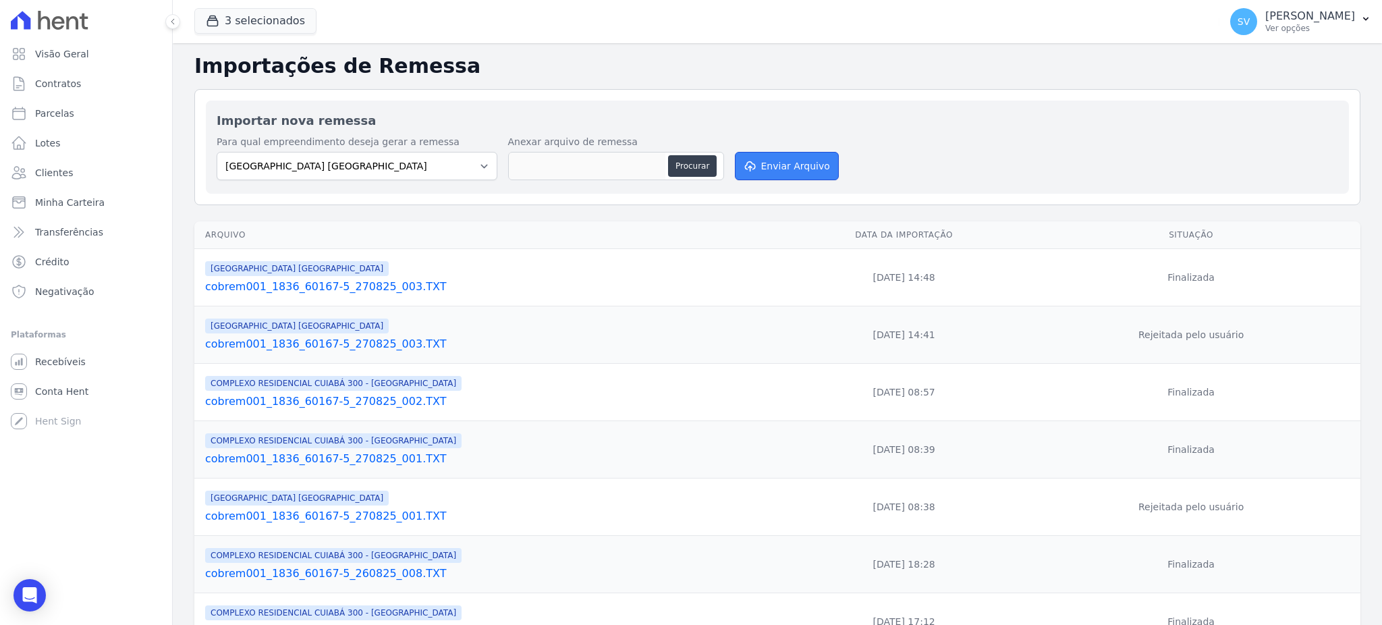
click at [786, 169] on button "Enviar Arquivo" at bounding box center [787, 166] width 104 height 28
click at [1265, 14] on p "[PERSON_NAME]" at bounding box center [1310, 15] width 90 height 13
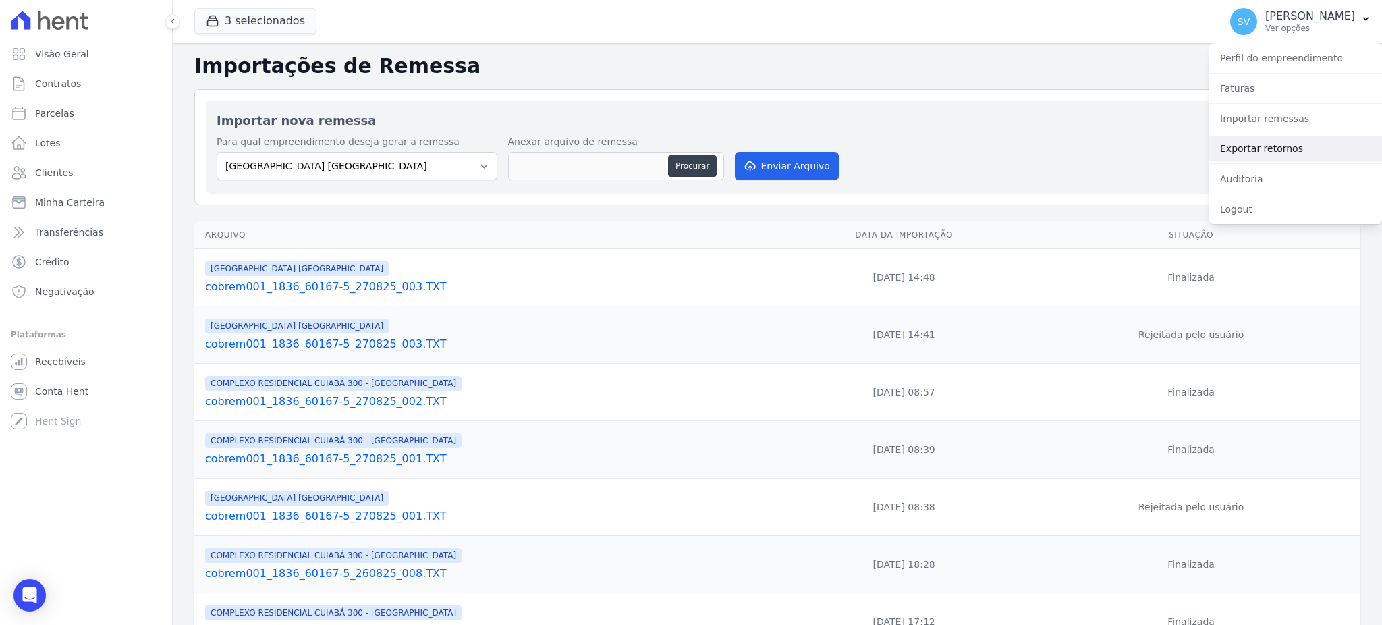
click at [1244, 155] on link "Exportar retornos" at bounding box center [1295, 148] width 173 height 24
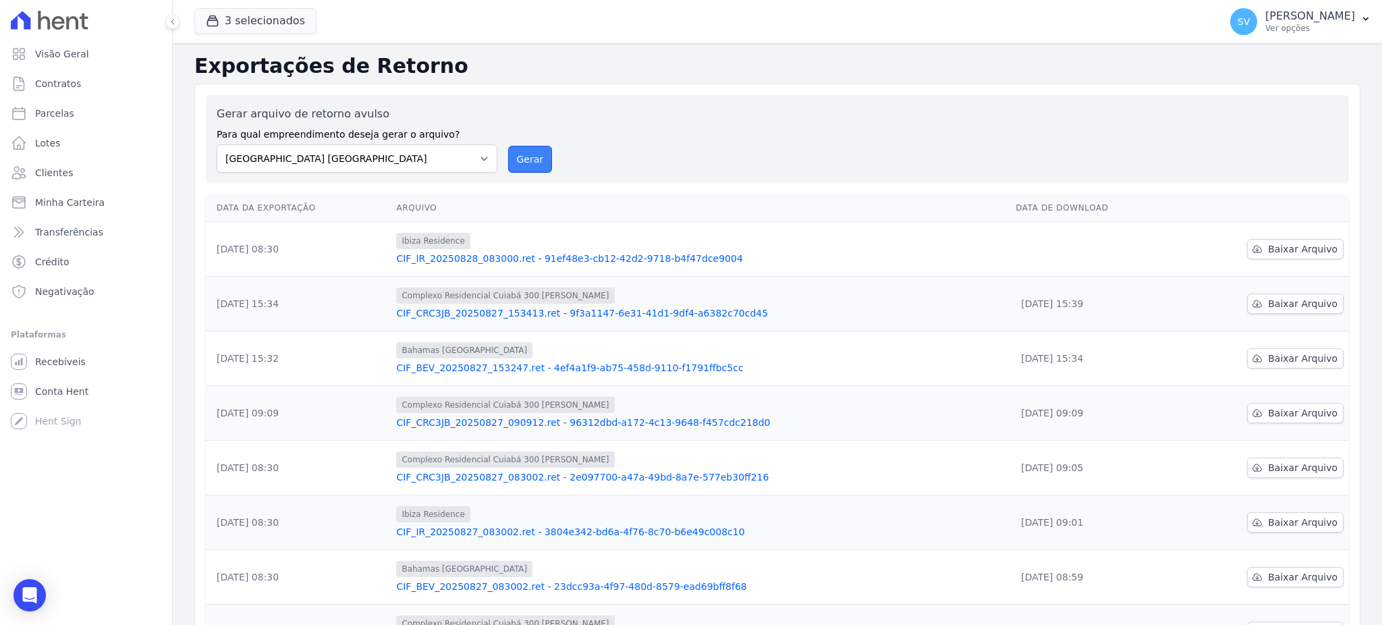
click at [512, 159] on button "Gerar" at bounding box center [530, 159] width 45 height 27
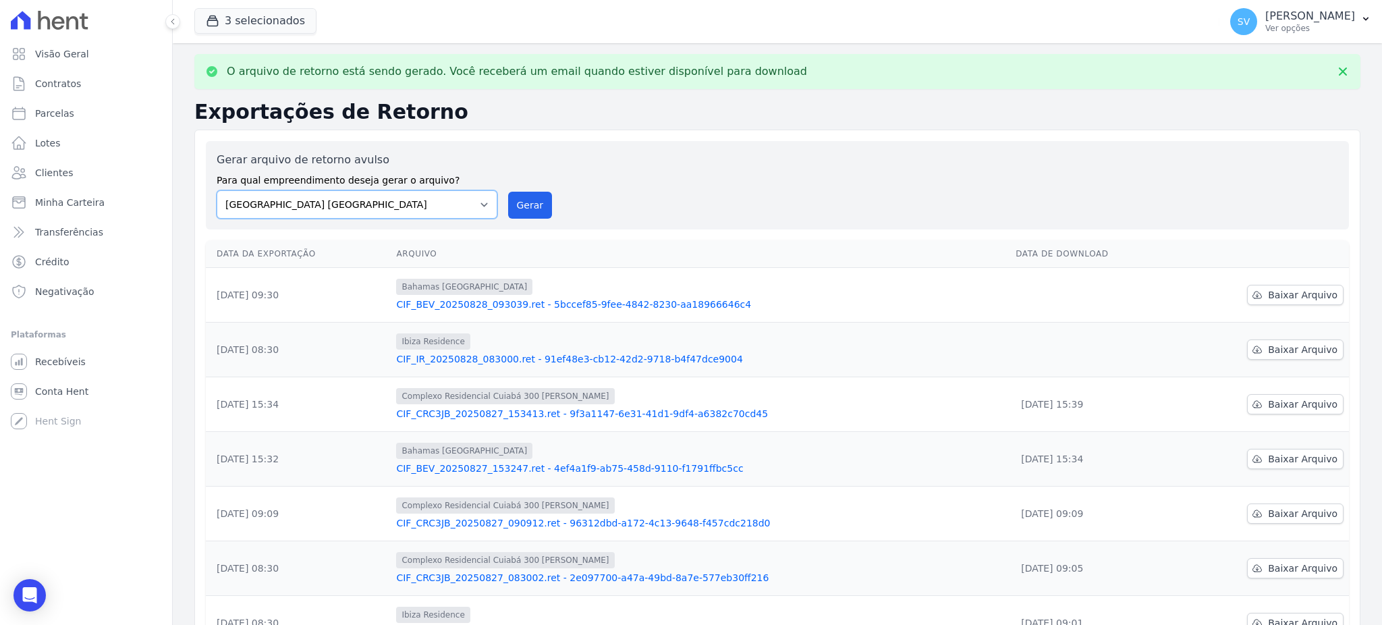
drag, startPoint x: 476, startPoint y: 207, endPoint x: 459, endPoint y: 217, distance: 20.3
click at [476, 207] on select "BAHAMAS EAST VILLAGE COMPLEXO RESIDENCIAL CUIABÁ 300 - JOÃO DE BARRO IBIZA RESI…" at bounding box center [357, 204] width 281 height 28
select select "a999329b-d322-46c5-b2df-9163b092fb9b"
click at [217, 190] on select "BAHAMAS EAST VILLAGE COMPLEXO RESIDENCIAL CUIABÁ 300 - JOÃO DE BARRO IBIZA RESI…" at bounding box center [357, 204] width 281 height 28
click at [517, 209] on button "Gerar" at bounding box center [530, 205] width 45 height 27
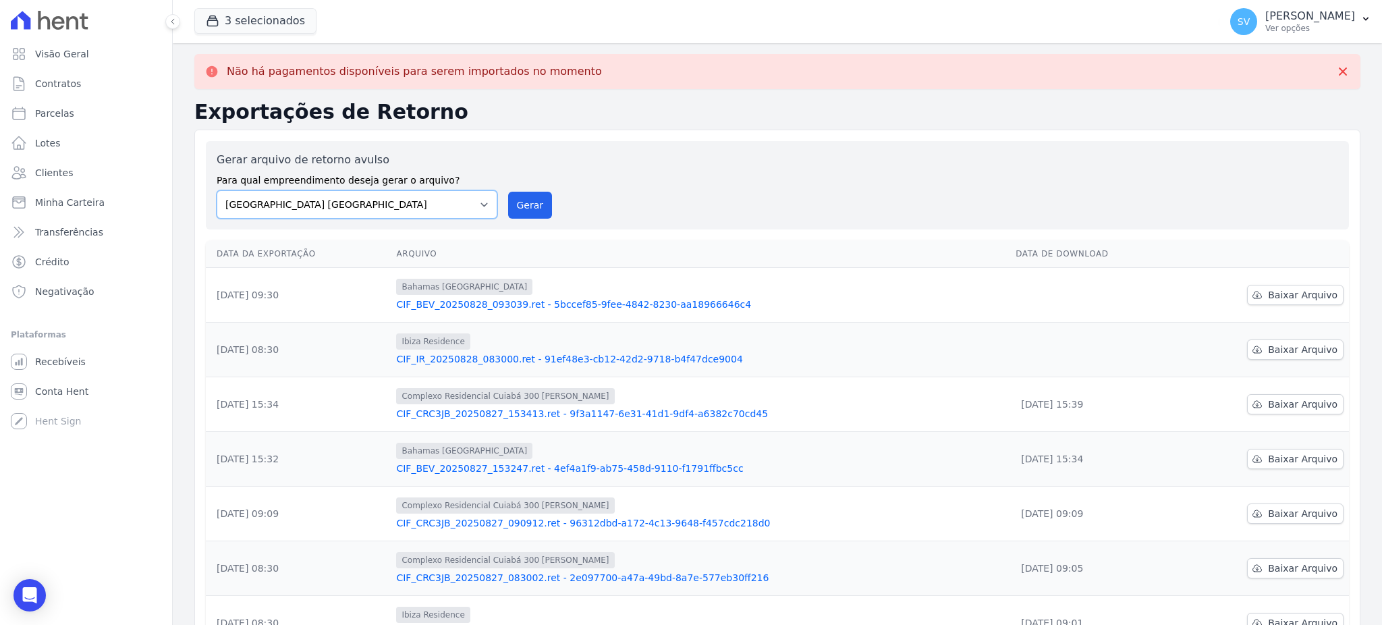
click at [491, 199] on select "BAHAMAS EAST VILLAGE COMPLEXO RESIDENCIAL CUIABÁ 300 - JOÃO DE BARRO IBIZA RESI…" at bounding box center [357, 204] width 281 height 28
select select "73a372cd-5640-41c8-aaea-11bd74619c10"
click at [217, 190] on select "BAHAMAS EAST VILLAGE COMPLEXO RESIDENCIAL CUIABÁ 300 - JOÃO DE BARRO IBIZA RESI…" at bounding box center [357, 204] width 281 height 28
click at [526, 209] on button "Gerar" at bounding box center [530, 205] width 45 height 27
click at [1277, 345] on span "Baixar Arquivo" at bounding box center [1303, 349] width 70 height 13
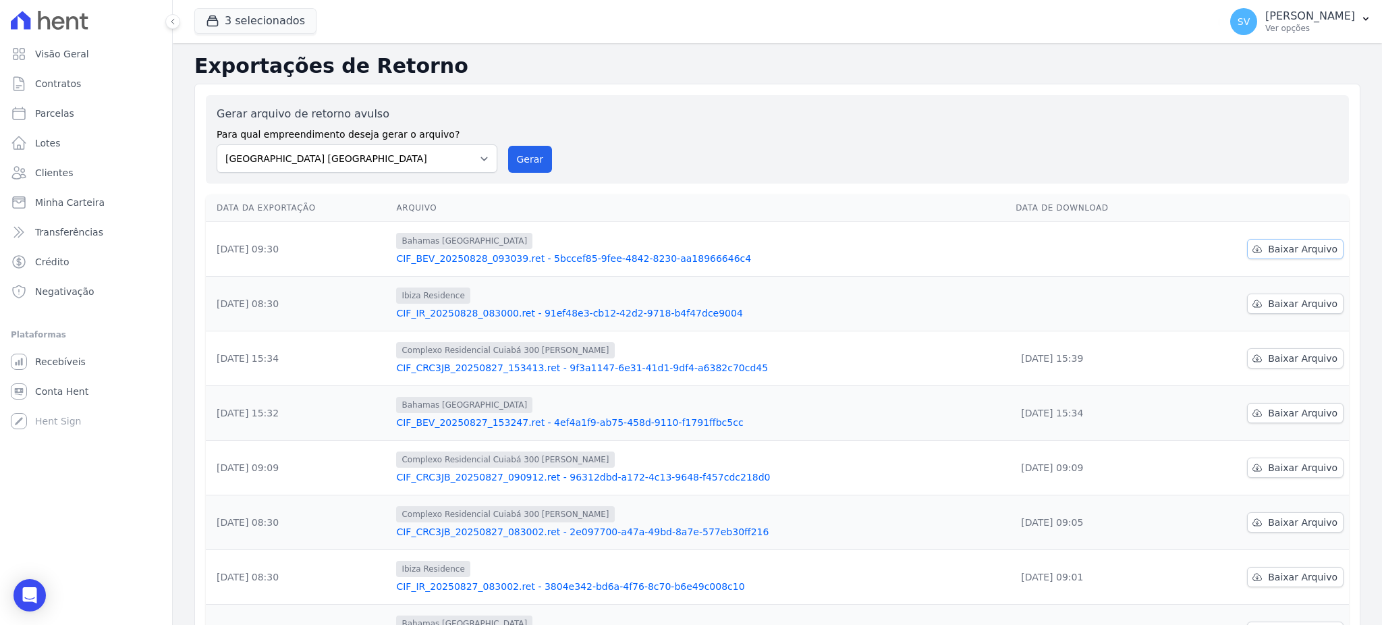
click at [1268, 250] on span "Baixar Arquivo" at bounding box center [1303, 248] width 70 height 13
click at [62, 54] on span "Visão Geral" at bounding box center [62, 53] width 54 height 13
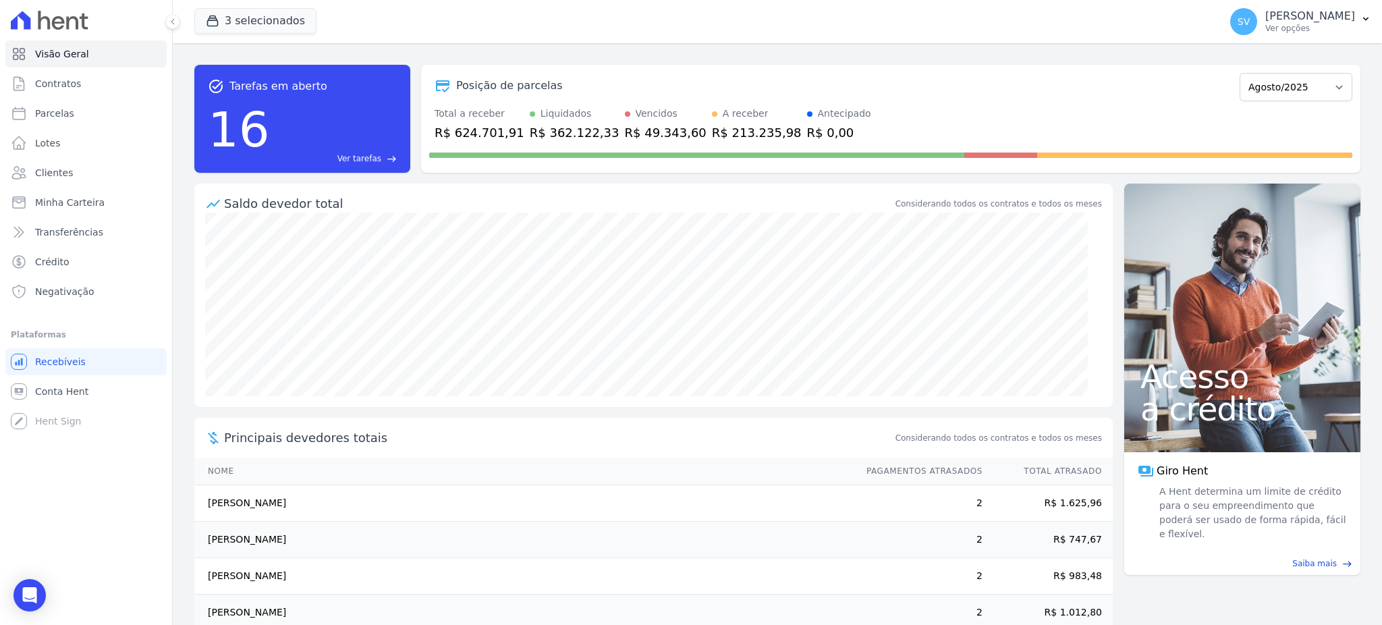
click at [620, 163] on div "Posição de parcelas Outubro/2022 Novembro/2022 Dezembro/2022 Janeiro/2023 Fever…" at bounding box center [890, 119] width 939 height 108
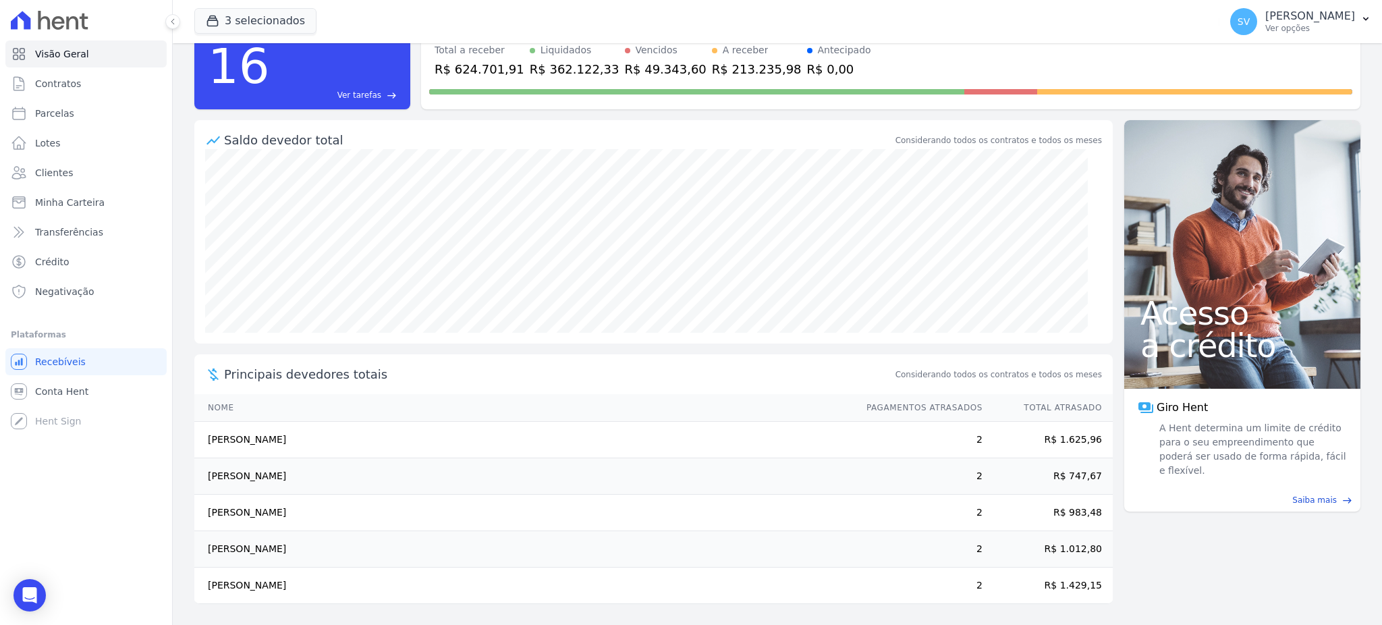
click at [657, 392] on div "Principais devedores totais Considerando todos os contratos e todos os meses" at bounding box center [653, 374] width 918 height 40
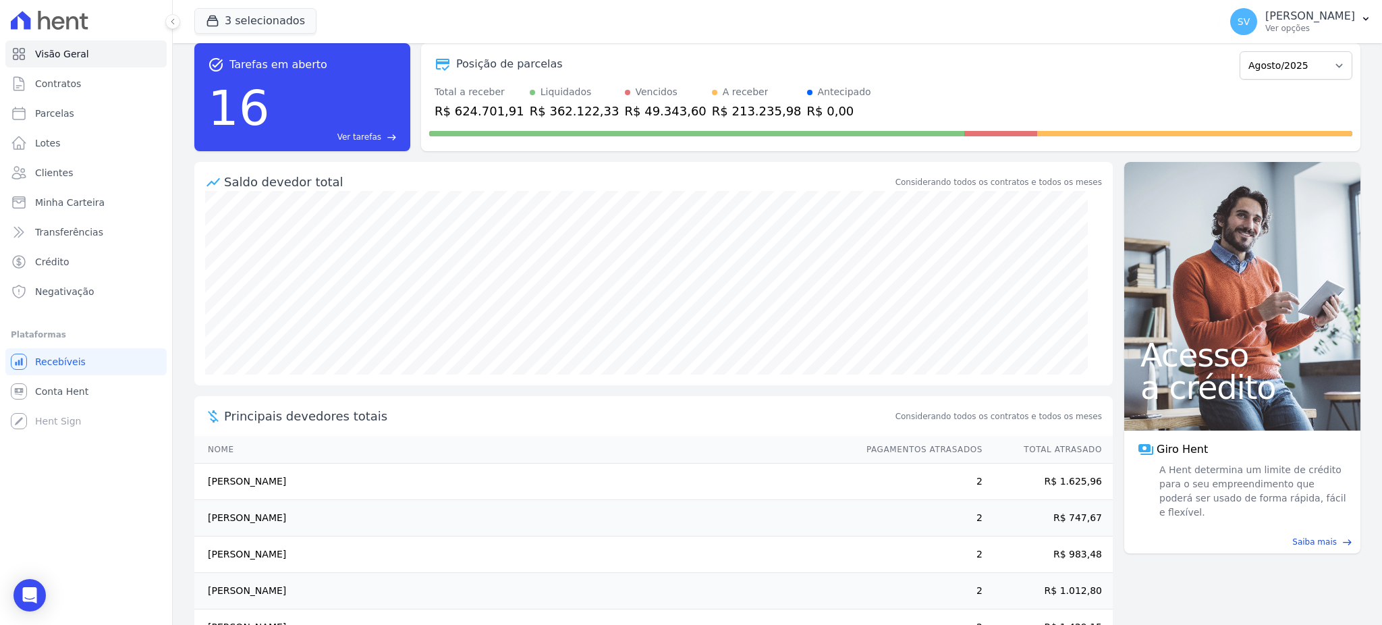
scroll to position [0, 0]
